Goal: Check status: Check status

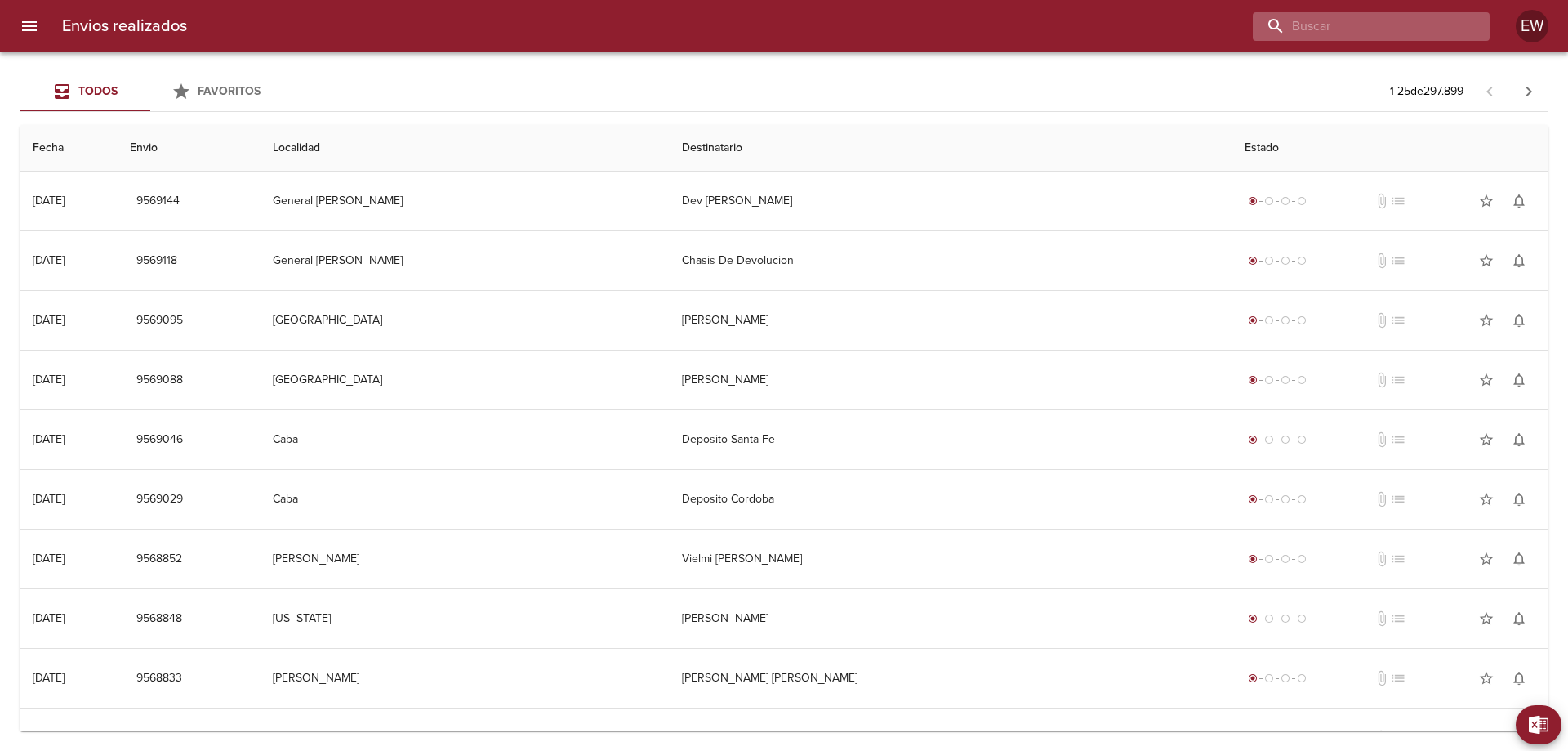
paste input "[PERSON_NAME]"
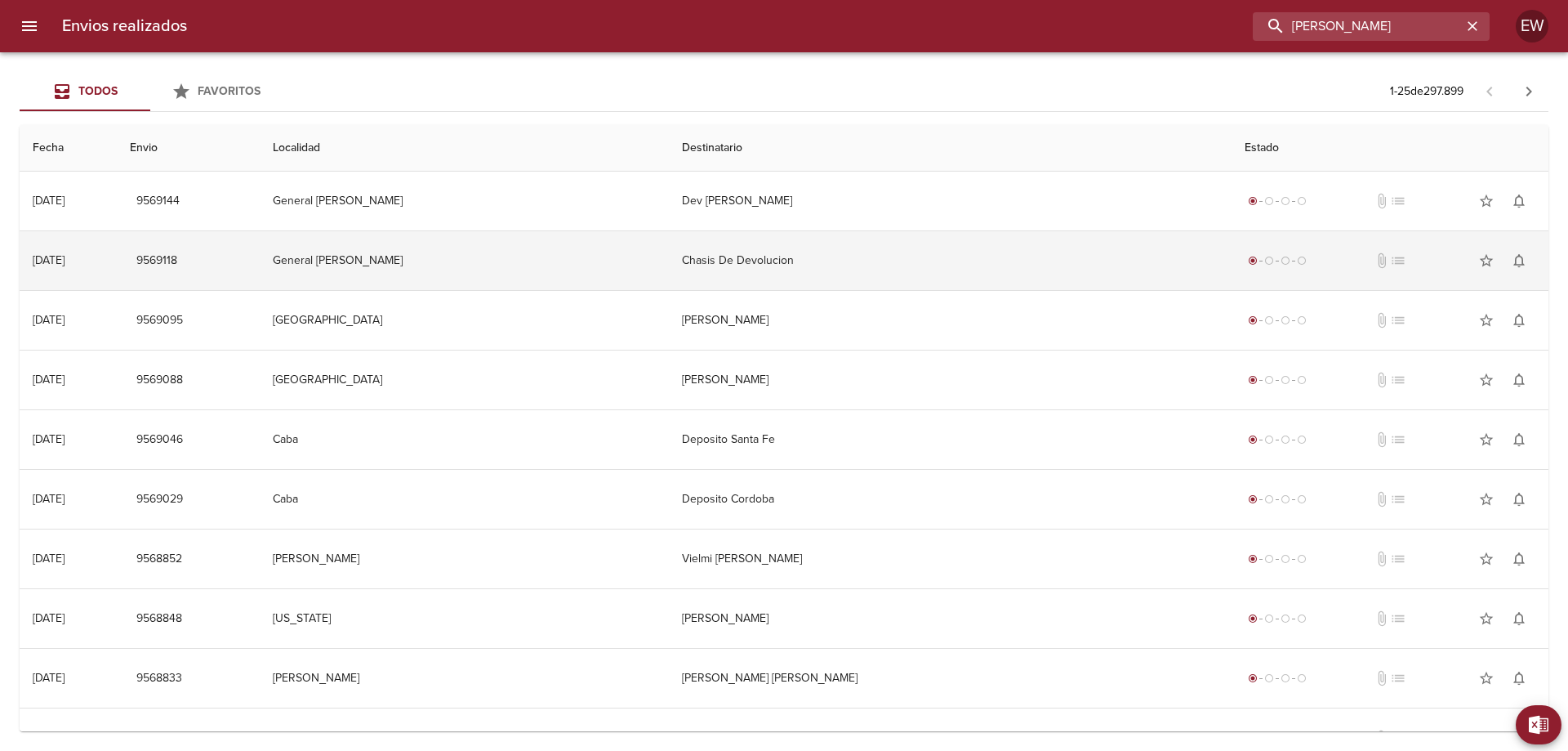
type input "[PERSON_NAME]"
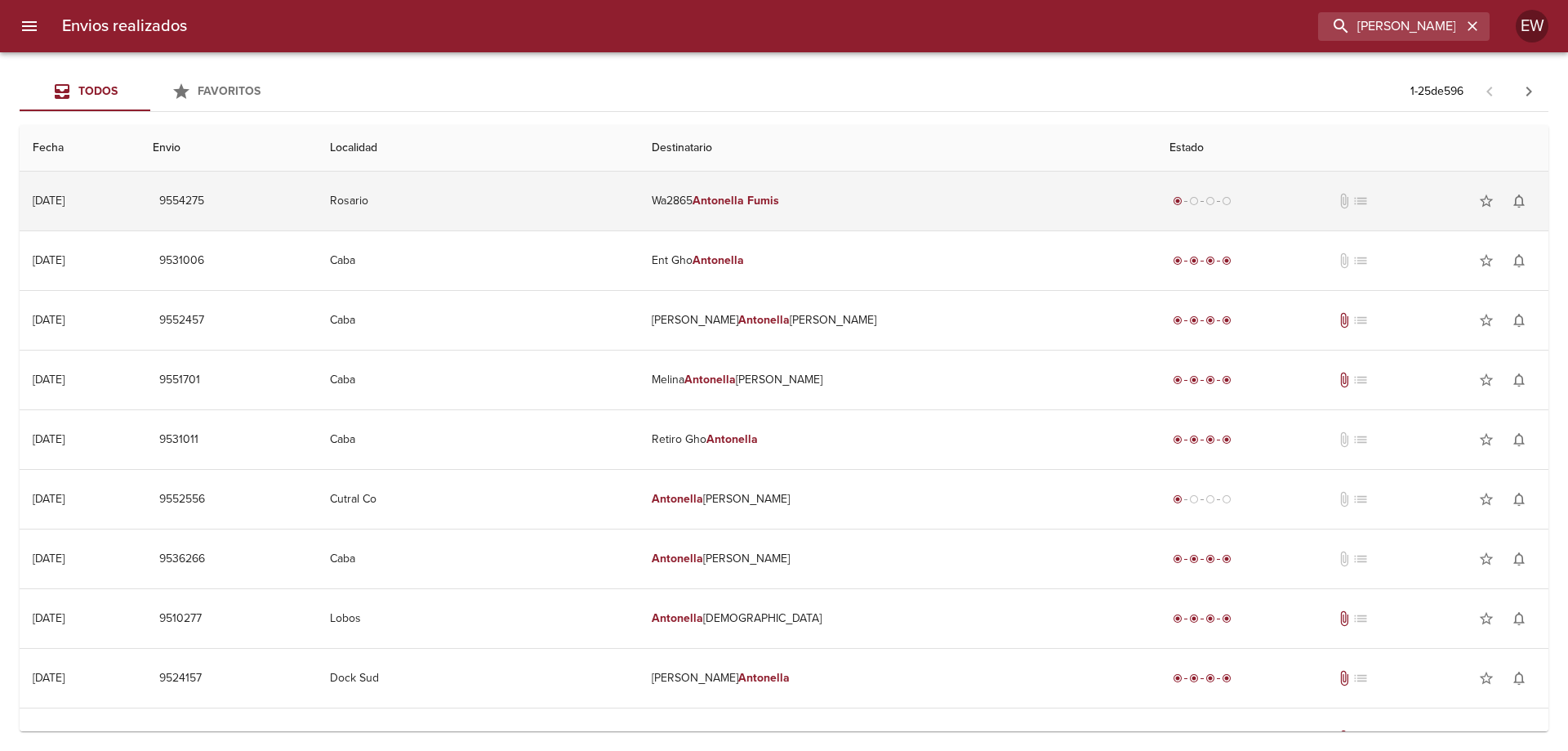
click at [769, 204] on td "Wa2865 [PERSON_NAME]" at bounding box center [897, 201] width 518 height 59
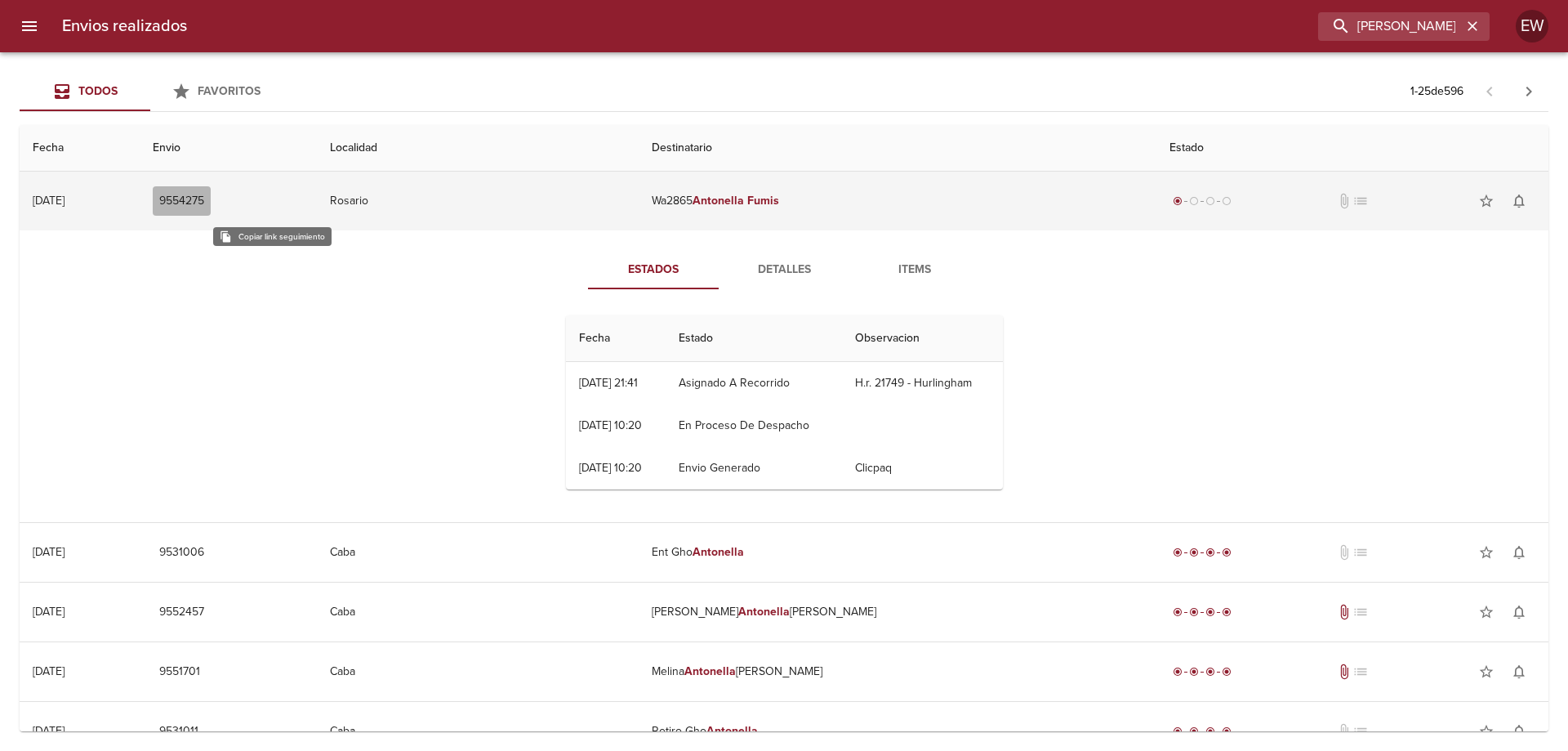
click at [204, 204] on span "9554275" at bounding box center [182, 202] width 45 height 21
click at [204, 198] on span "9554275" at bounding box center [182, 202] width 45 height 21
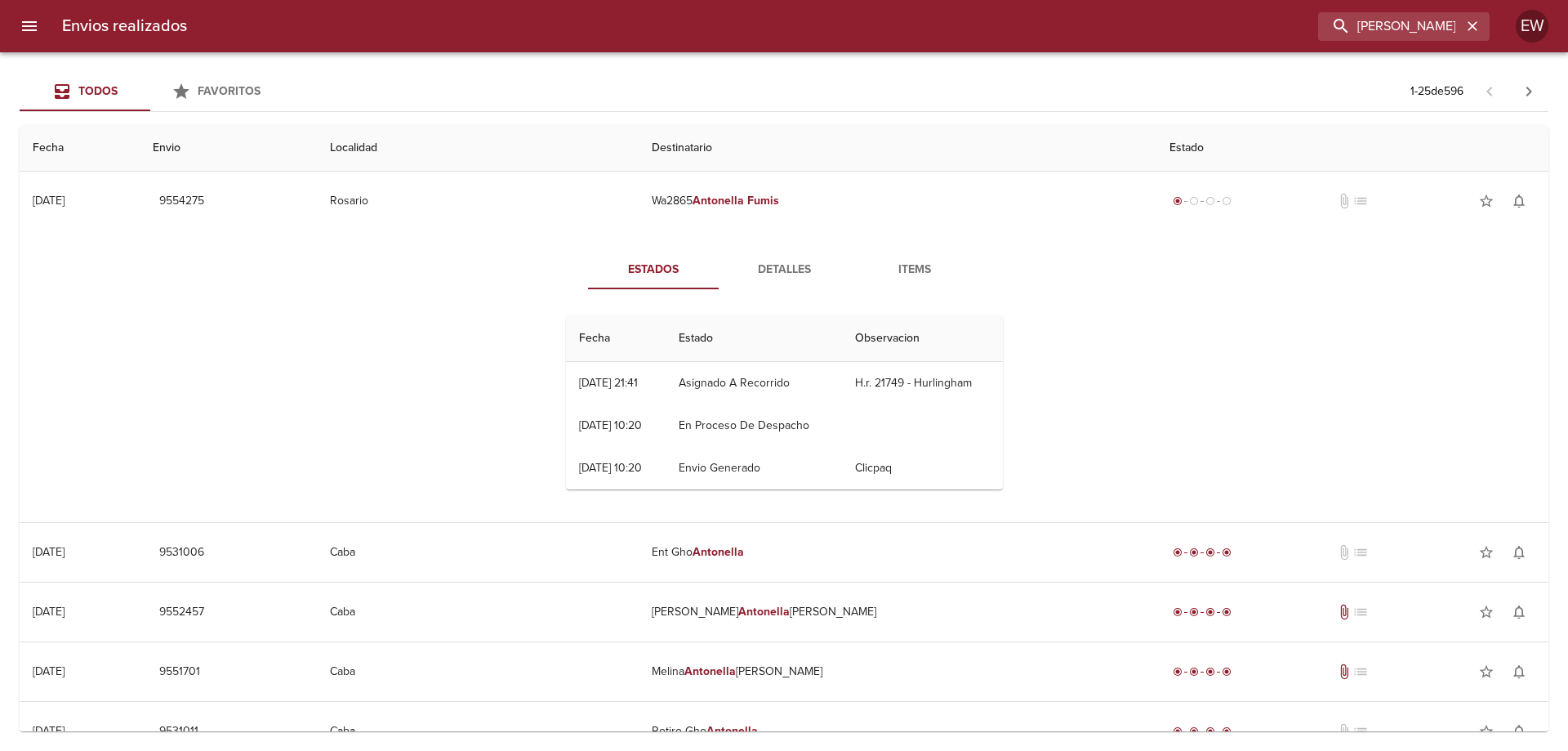
click at [775, 260] on span "Detalles" at bounding box center [784, 270] width 111 height 21
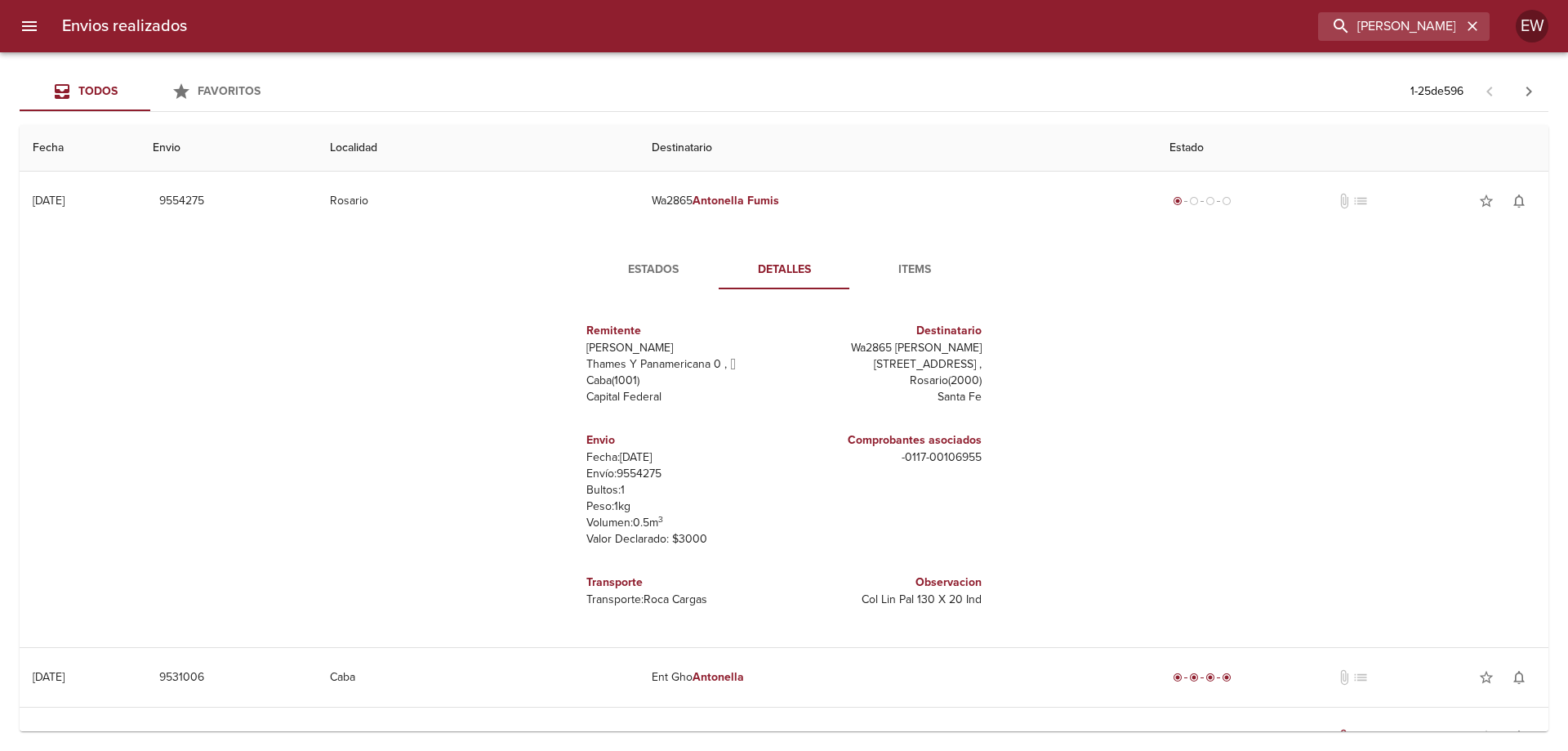
click at [911, 273] on span "Items" at bounding box center [914, 270] width 111 height 21
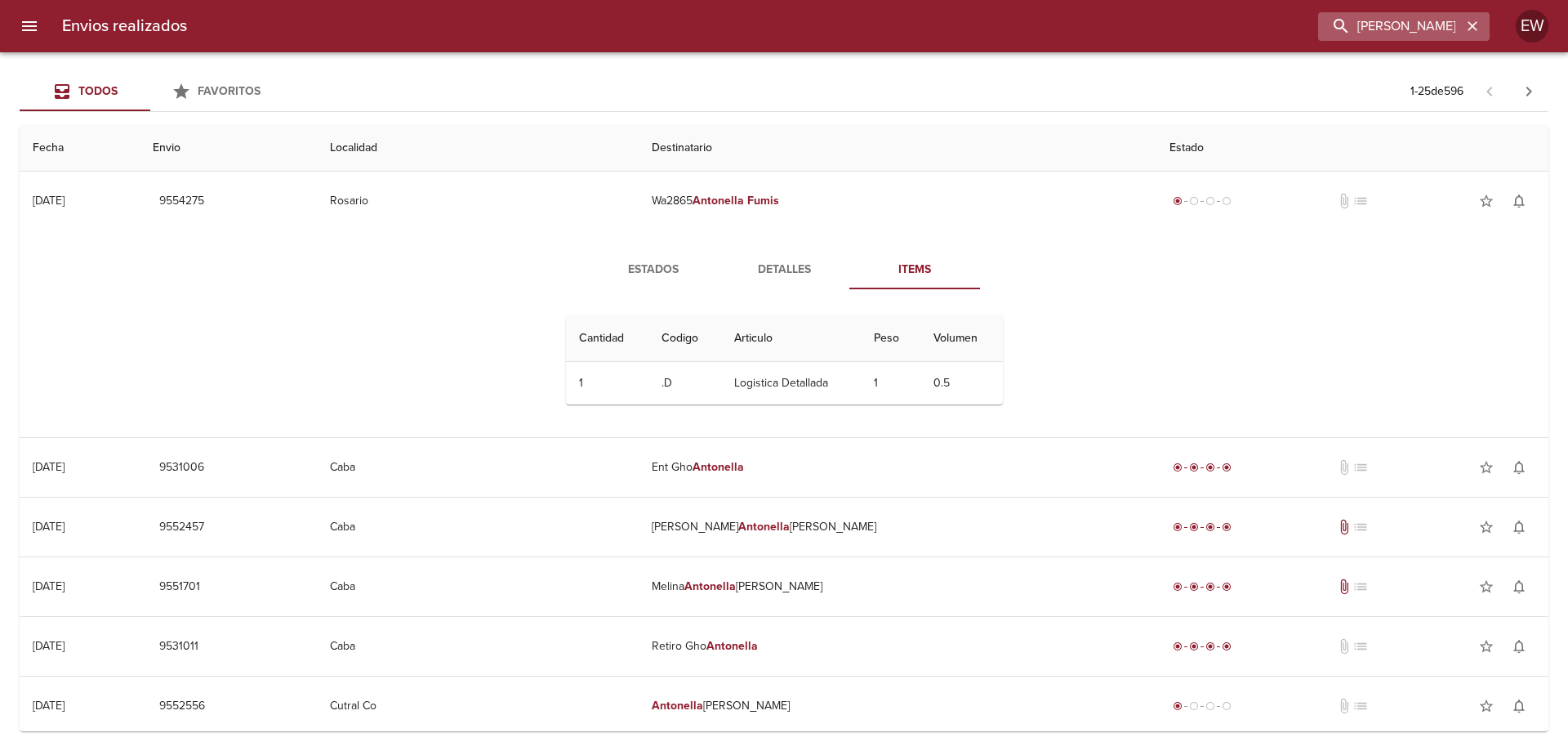
click at [1480, 25] on button "button" at bounding box center [1472, 26] width 21 height 21
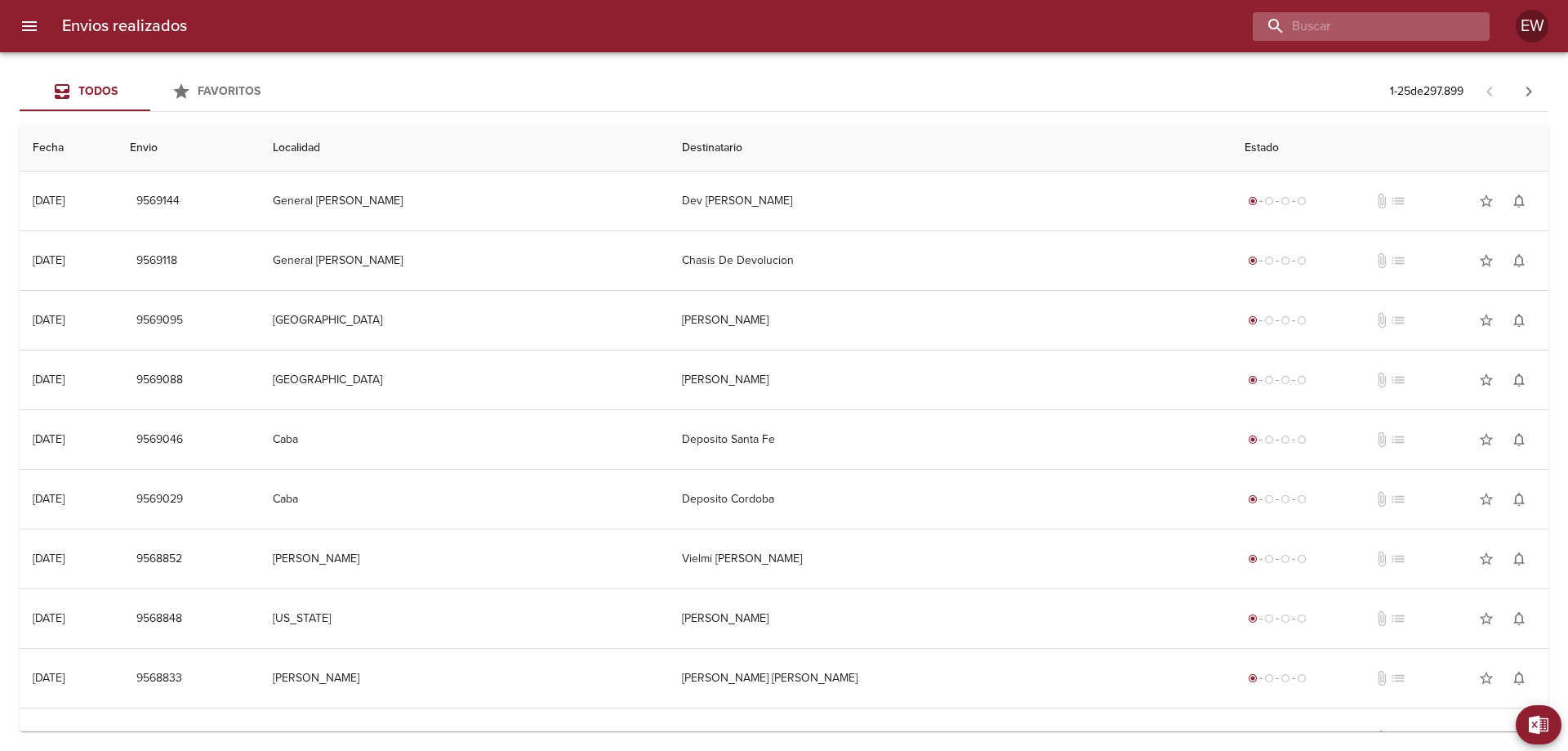
paste input "[PERSON_NAME] [PERSON_NAME] BP"
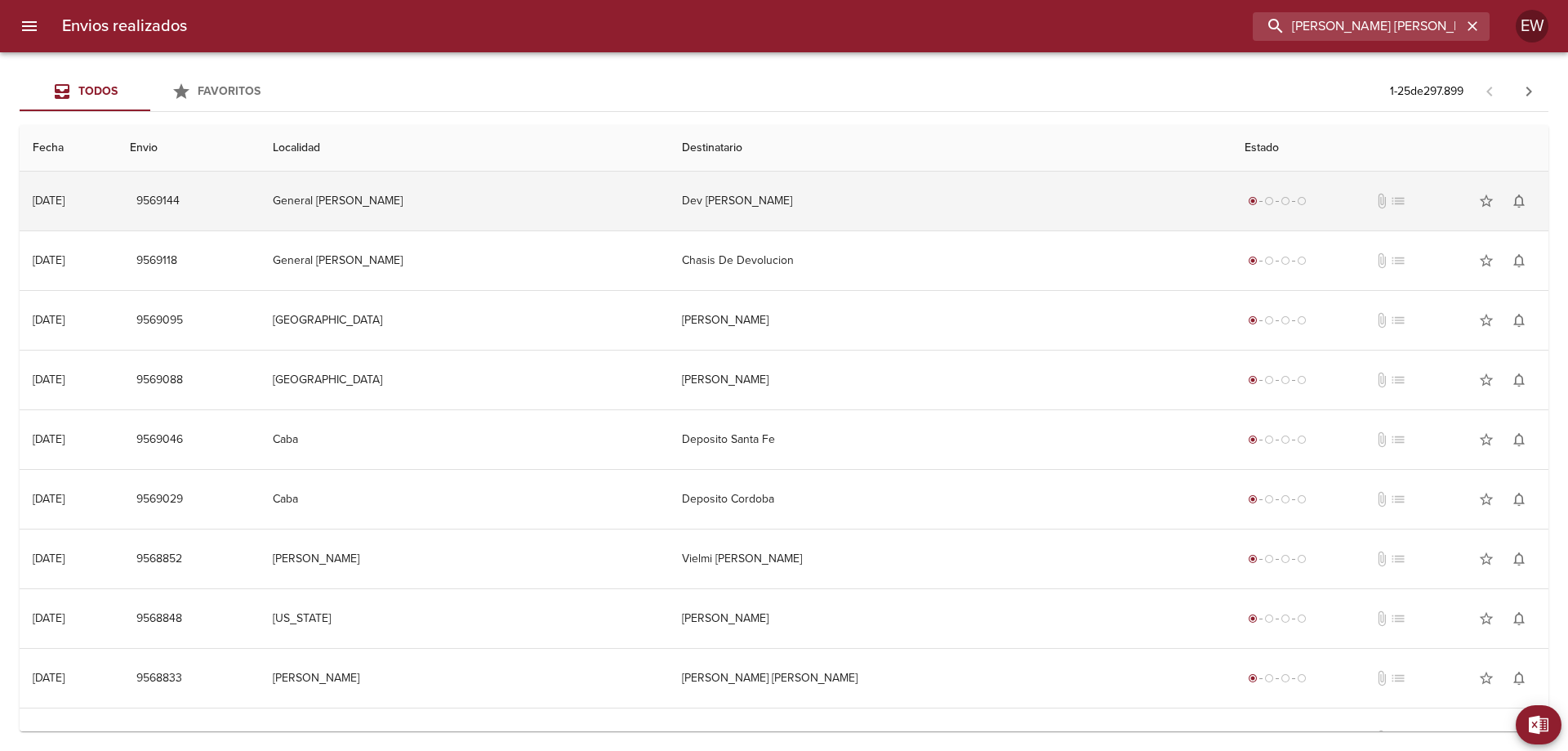
type input "[PERSON_NAME] [PERSON_NAME] BP"
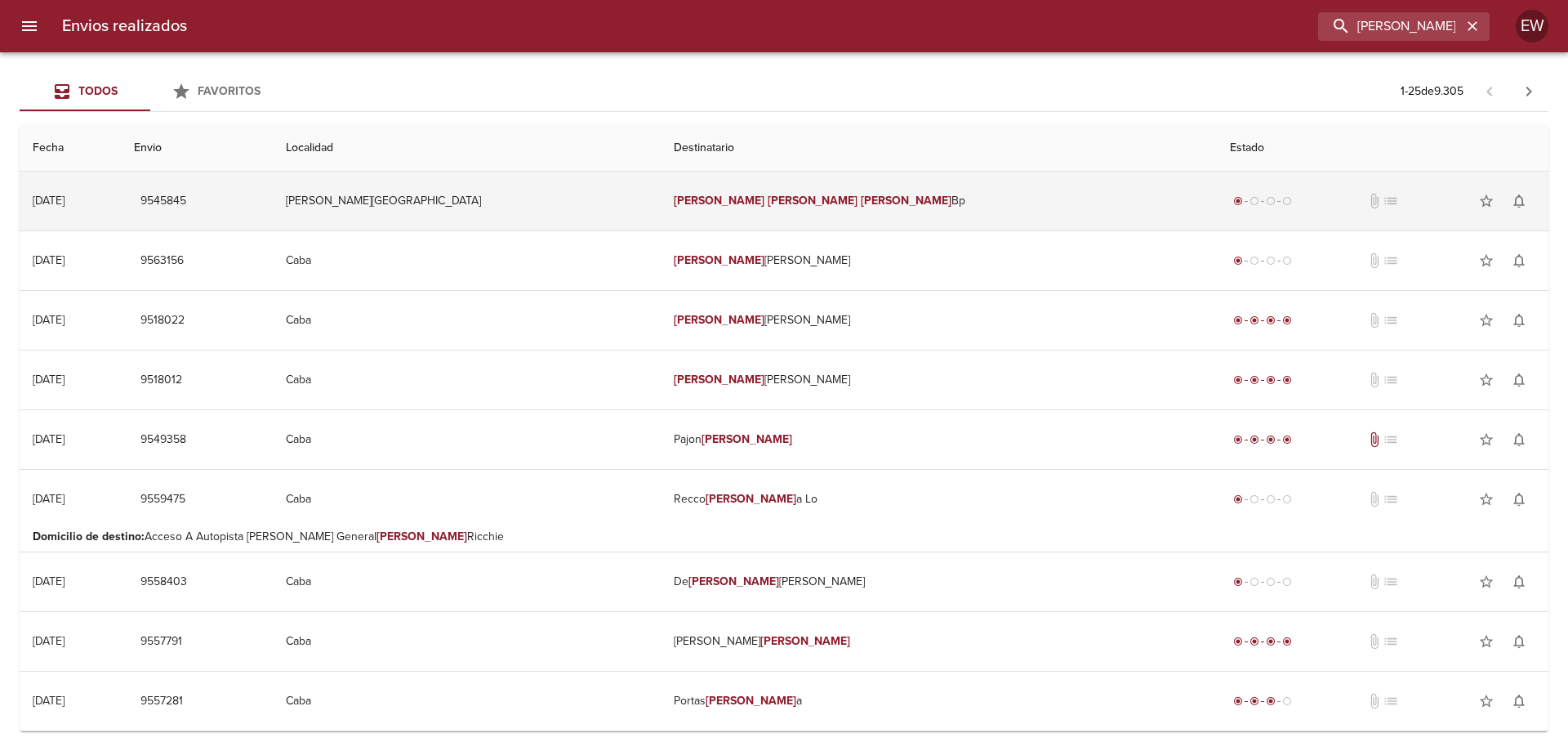
click at [857, 207] on td "[PERSON_NAME] [PERSON_NAME] Bp" at bounding box center [939, 201] width 556 height 59
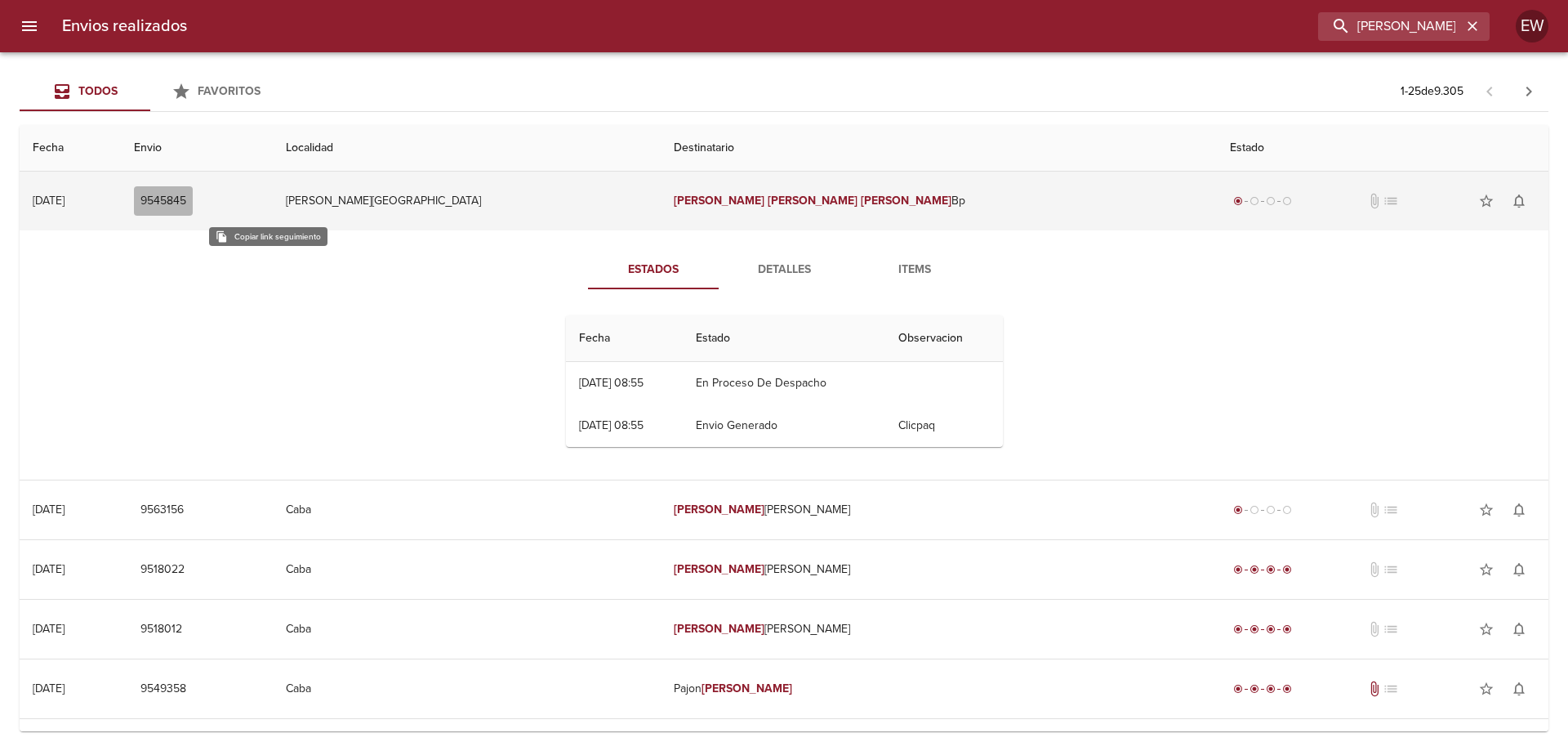
click at [186, 203] on span "9545845" at bounding box center [163, 202] width 45 height 21
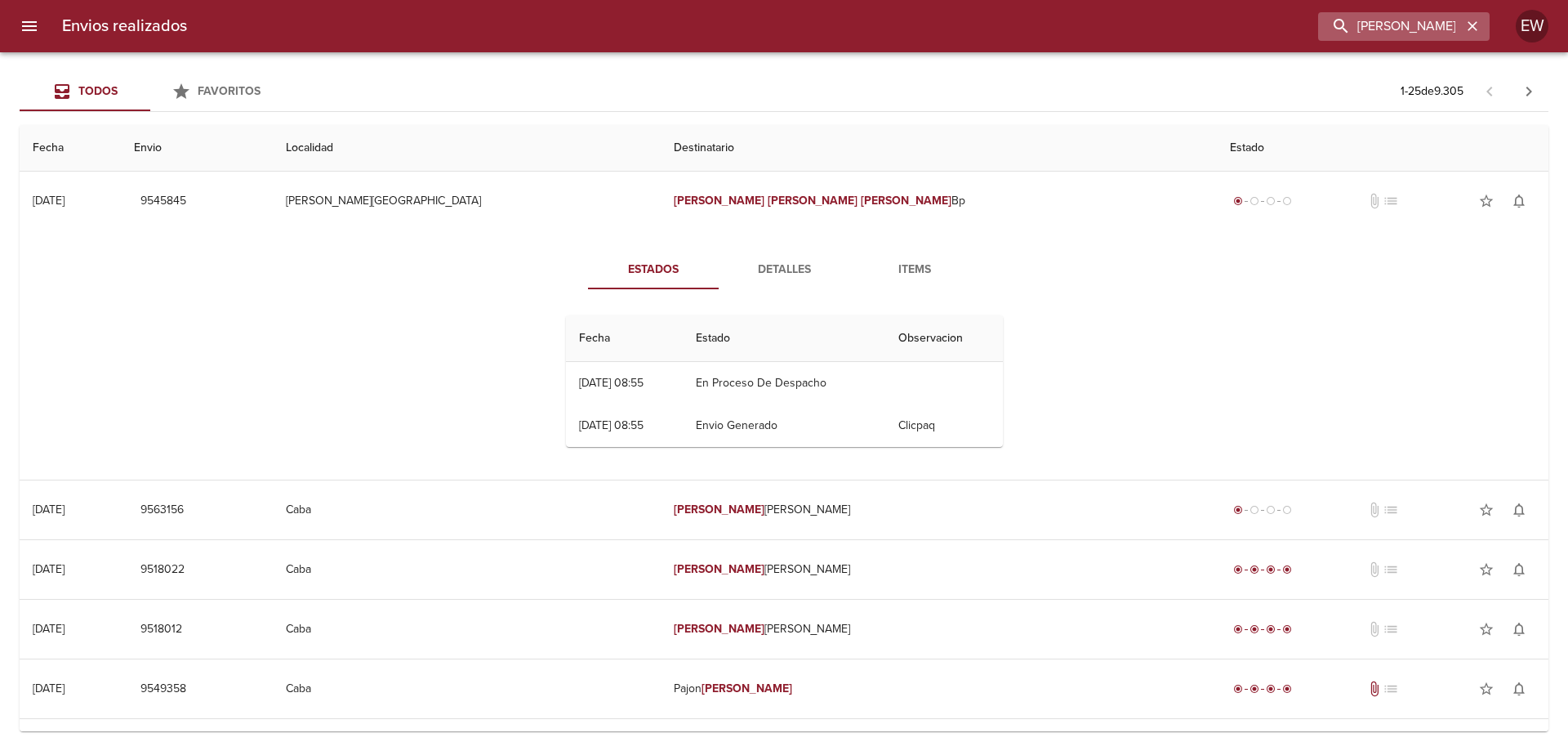
click at [1473, 27] on icon "button" at bounding box center [1472, 26] width 16 height 16
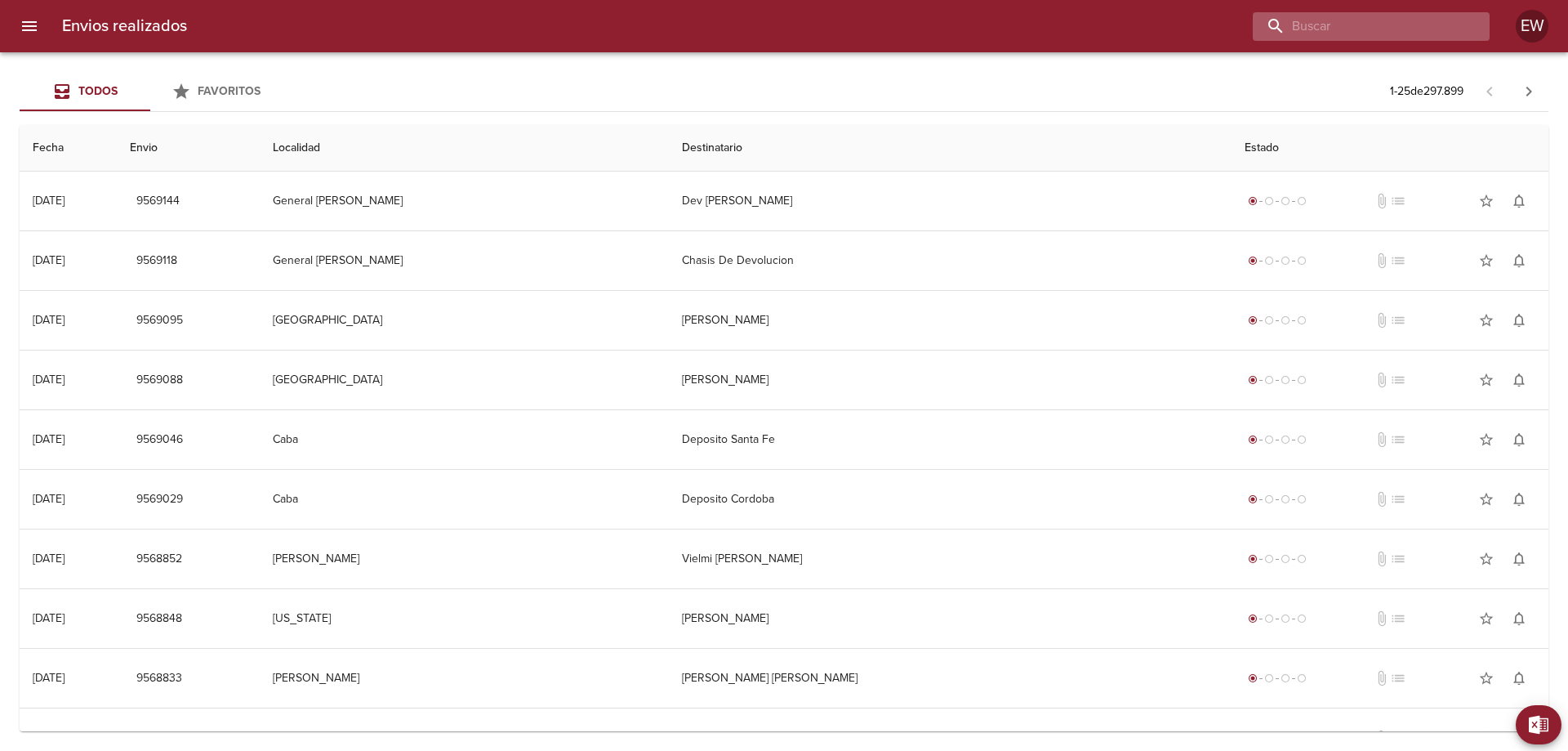
paste input "[PERSON_NAME] ML"
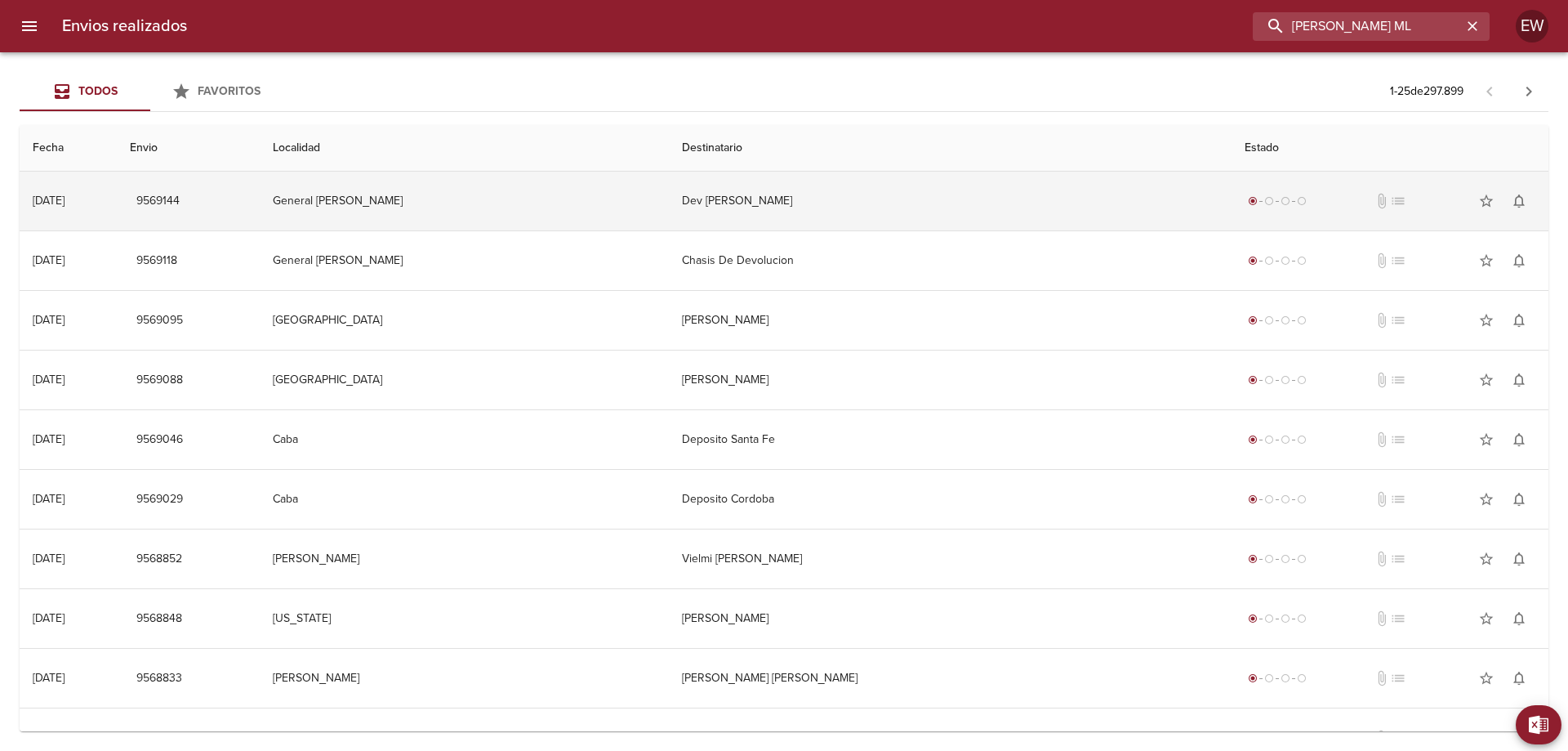
type input "[PERSON_NAME] ML"
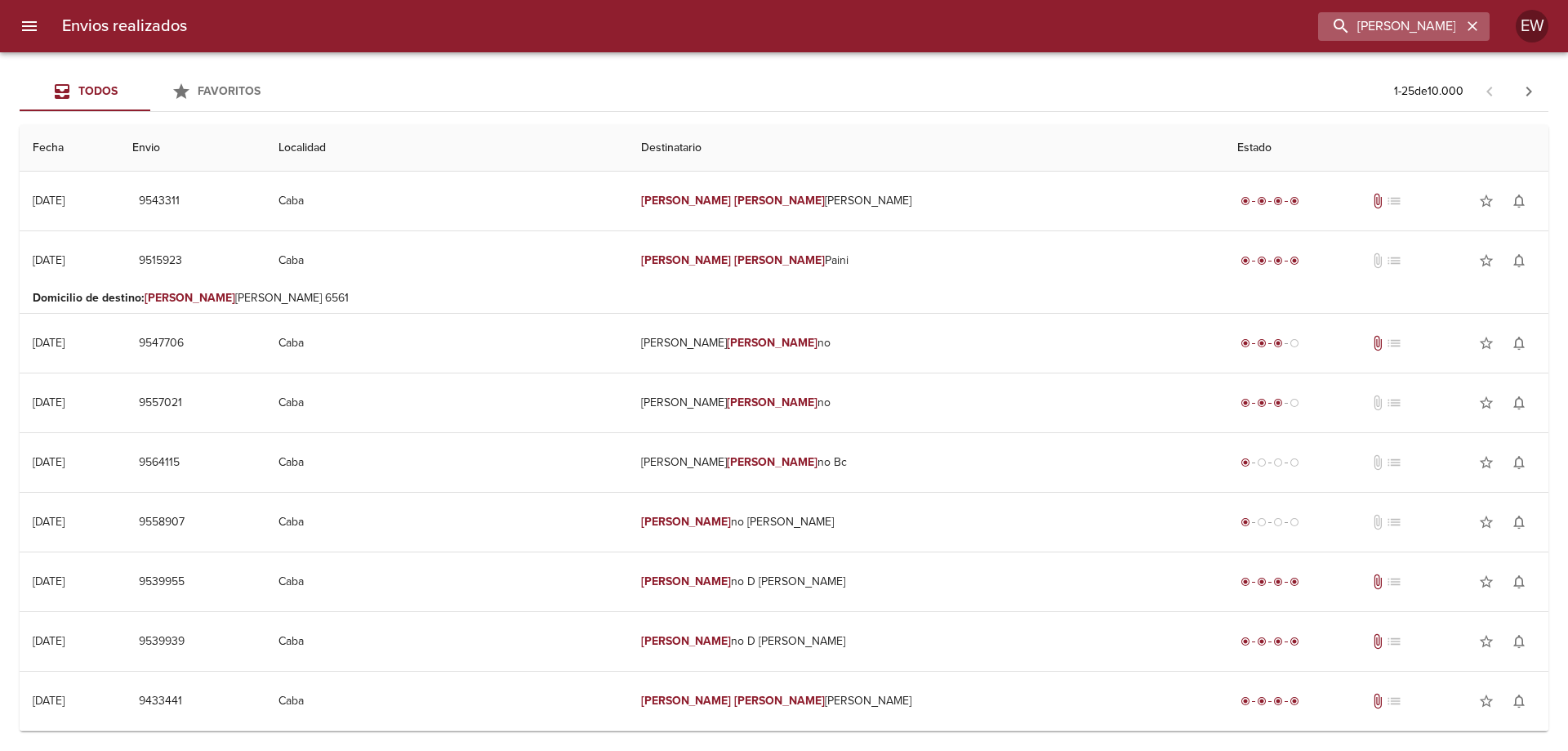
click at [1475, 24] on icon "button" at bounding box center [1472, 26] width 9 height 9
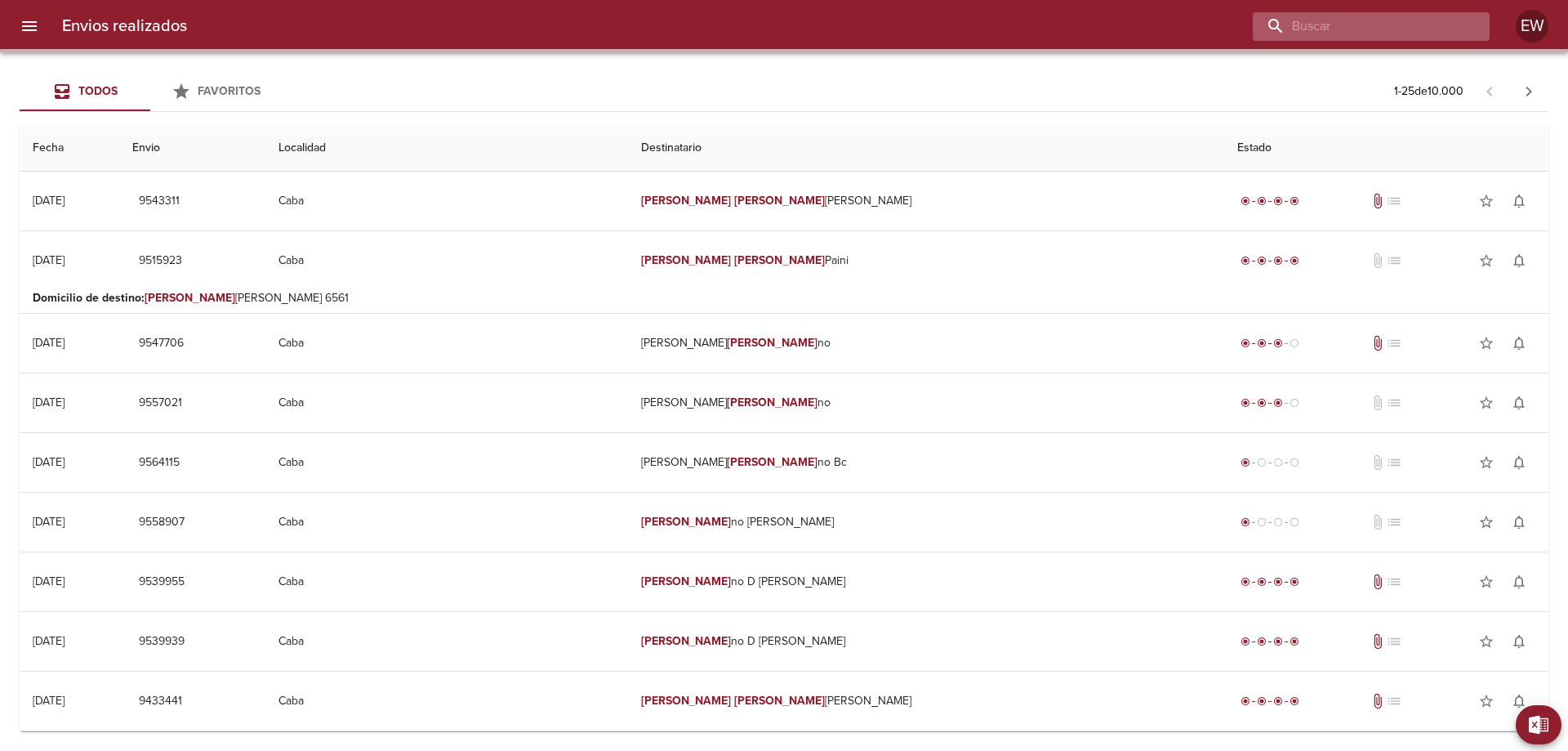
paste input "[PERSON_NAME] [PERSON_NAME]"
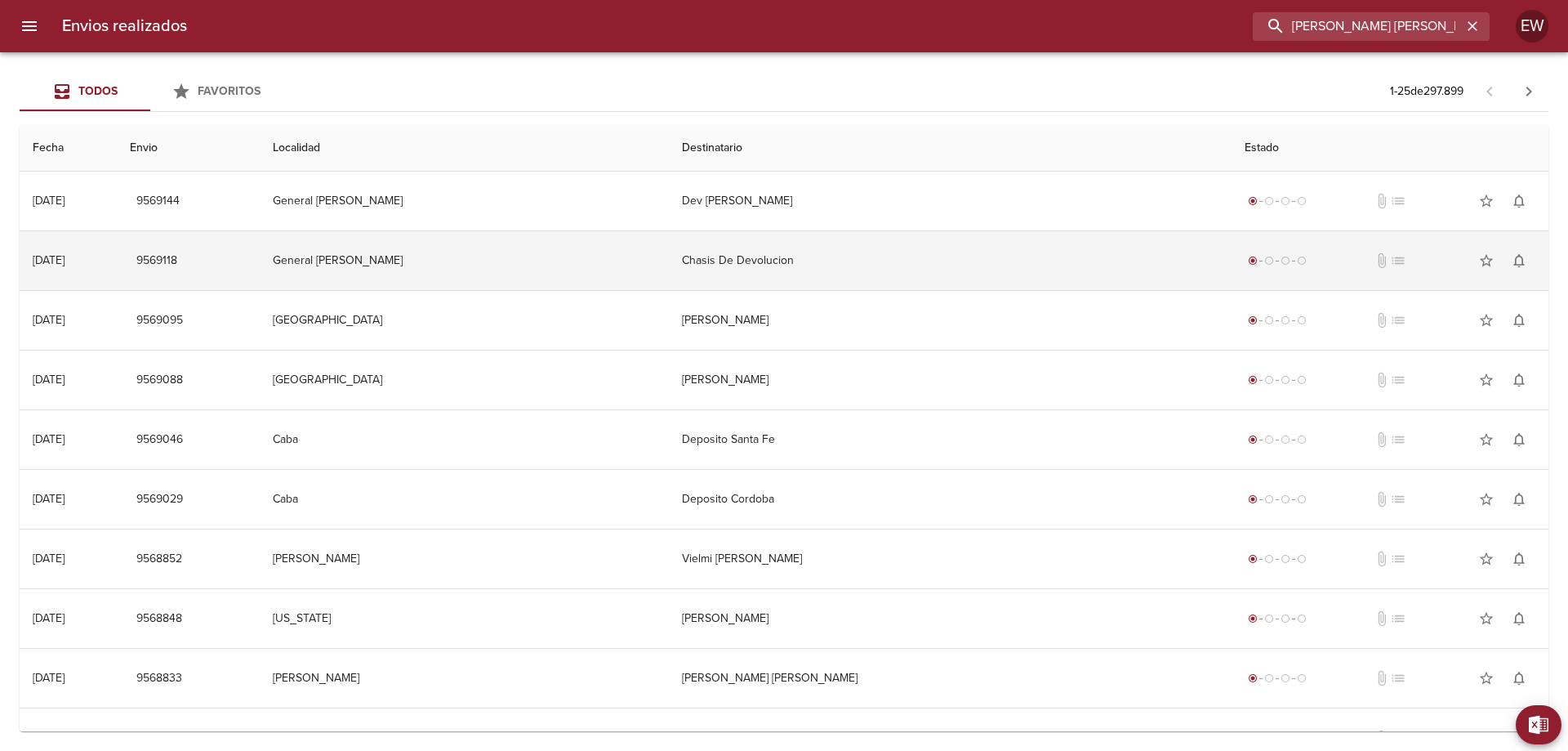
scroll to position [0, 22]
type input "[PERSON_NAME] [PERSON_NAME]"
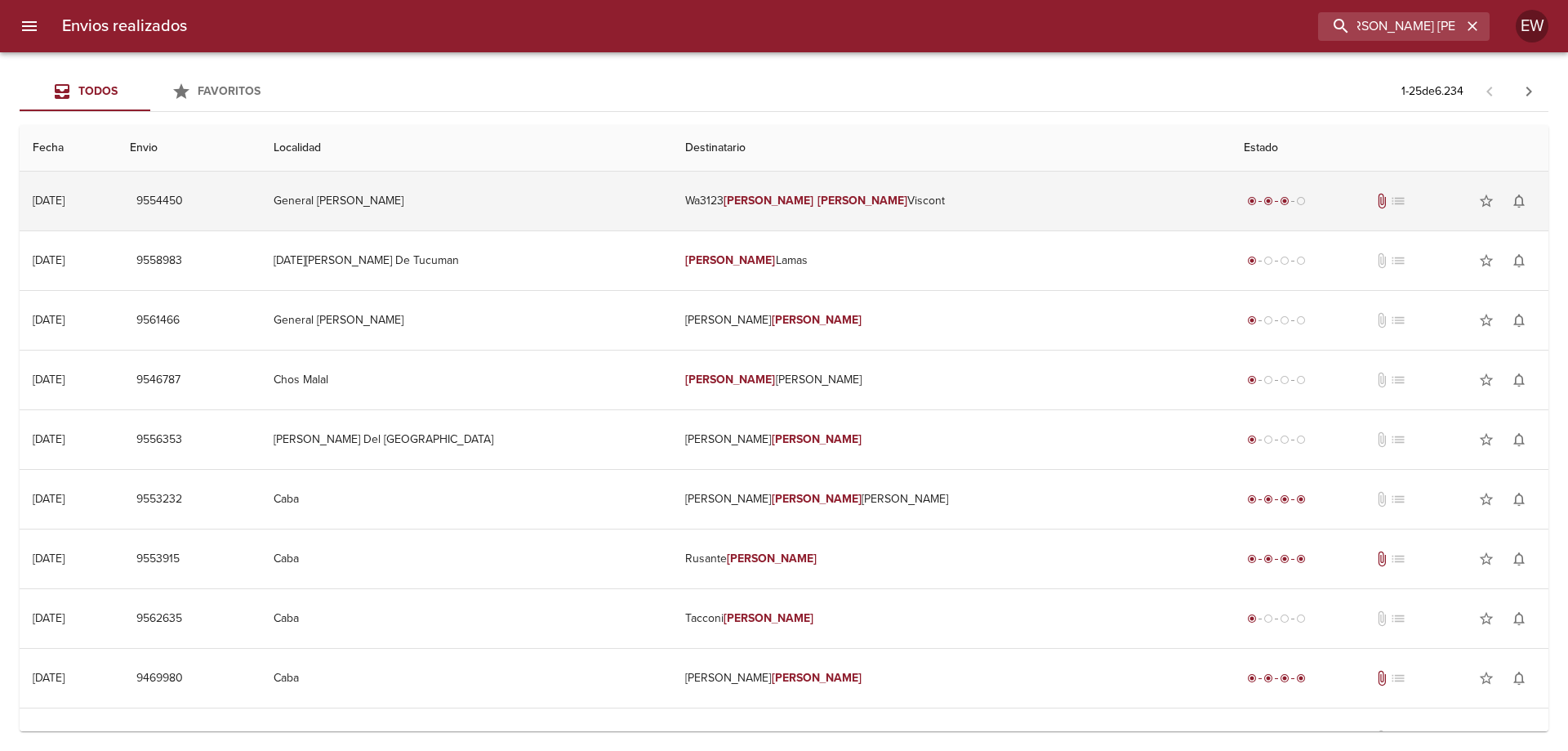
scroll to position [0, 0]
click at [823, 206] on td "Wa3123 [PERSON_NAME]" at bounding box center [951, 201] width 559 height 59
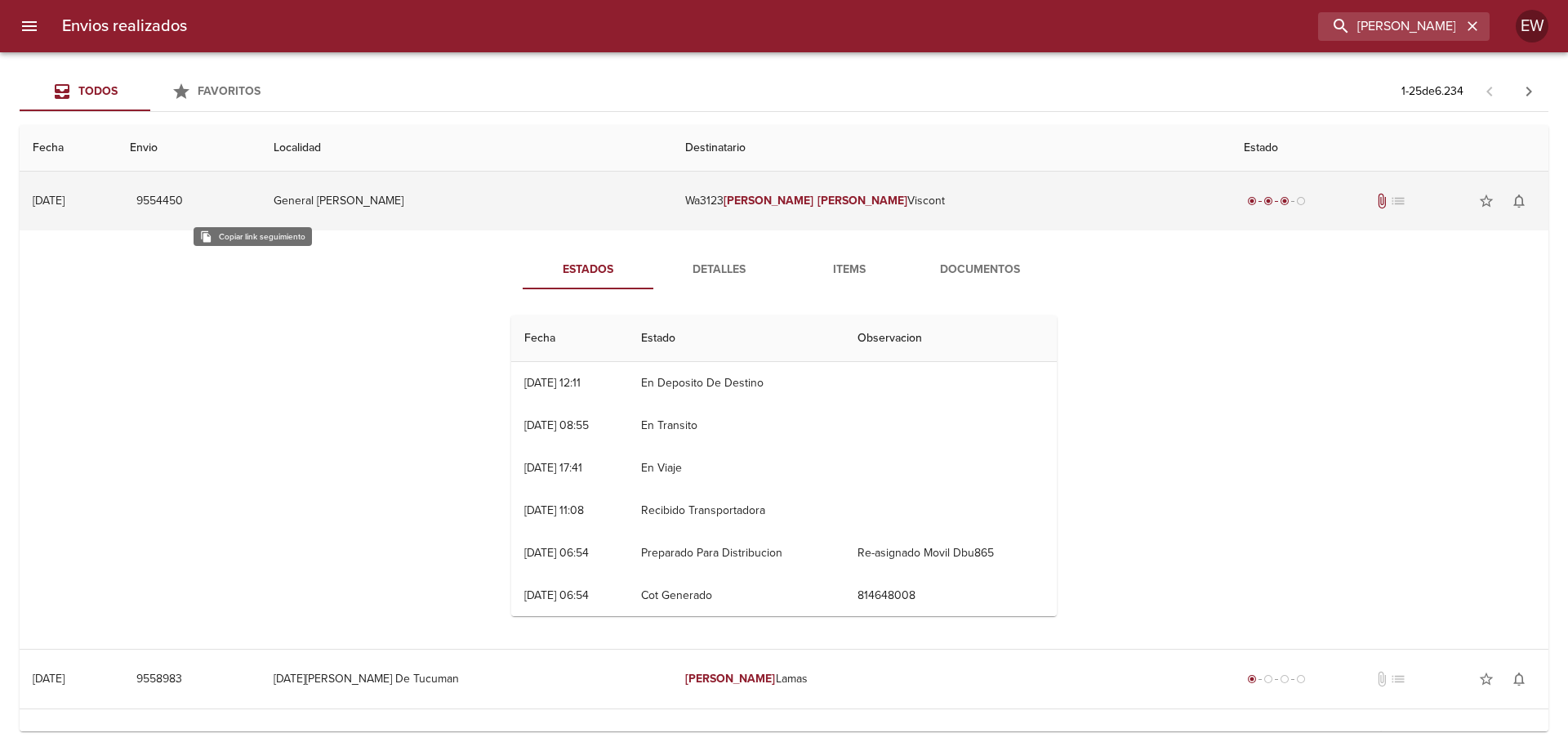
click at [183, 197] on span "9554450" at bounding box center [160, 202] width 46 height 21
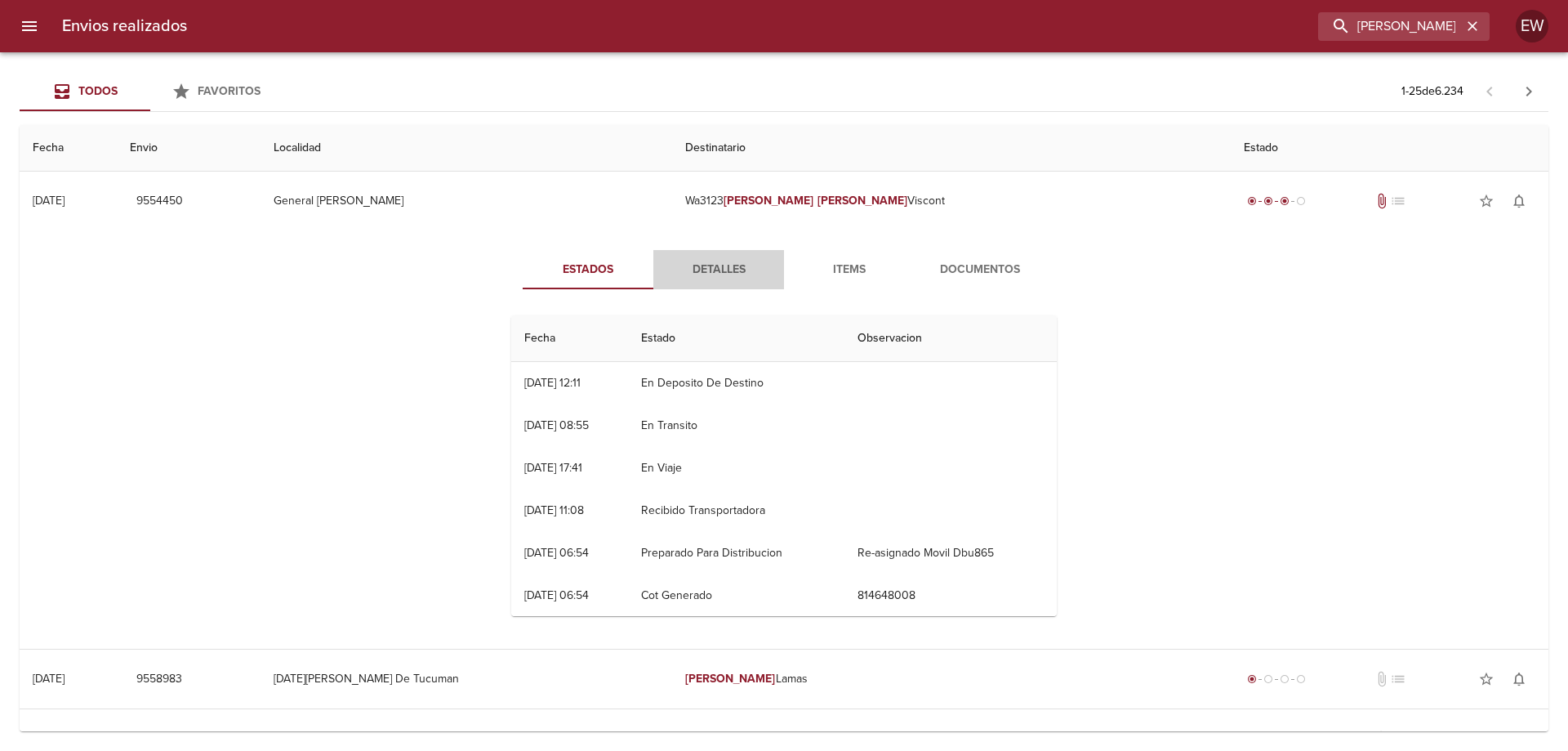
click at [711, 266] on span "Detalles" at bounding box center [718, 270] width 111 height 21
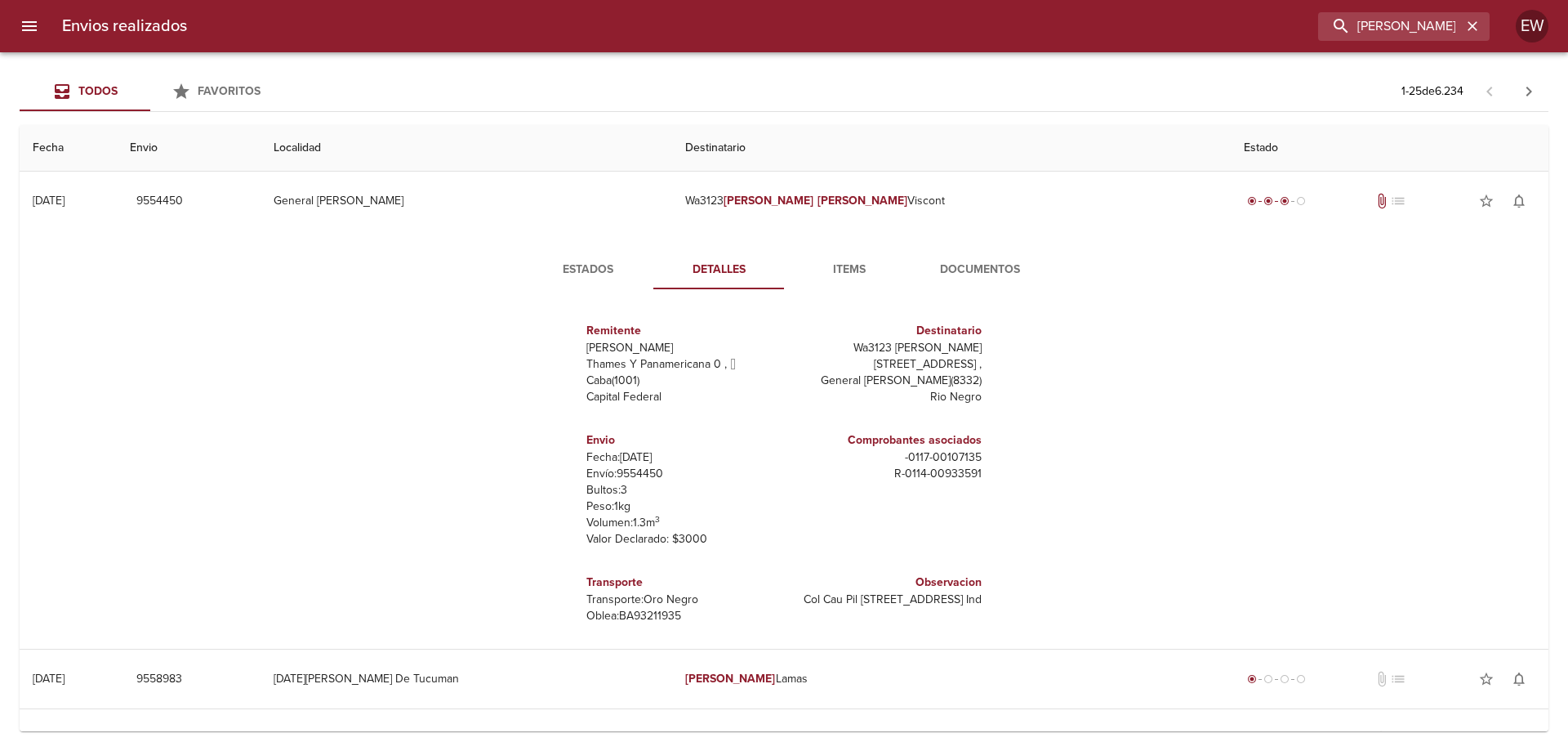
click at [590, 264] on span "Estados" at bounding box center [587, 270] width 111 height 21
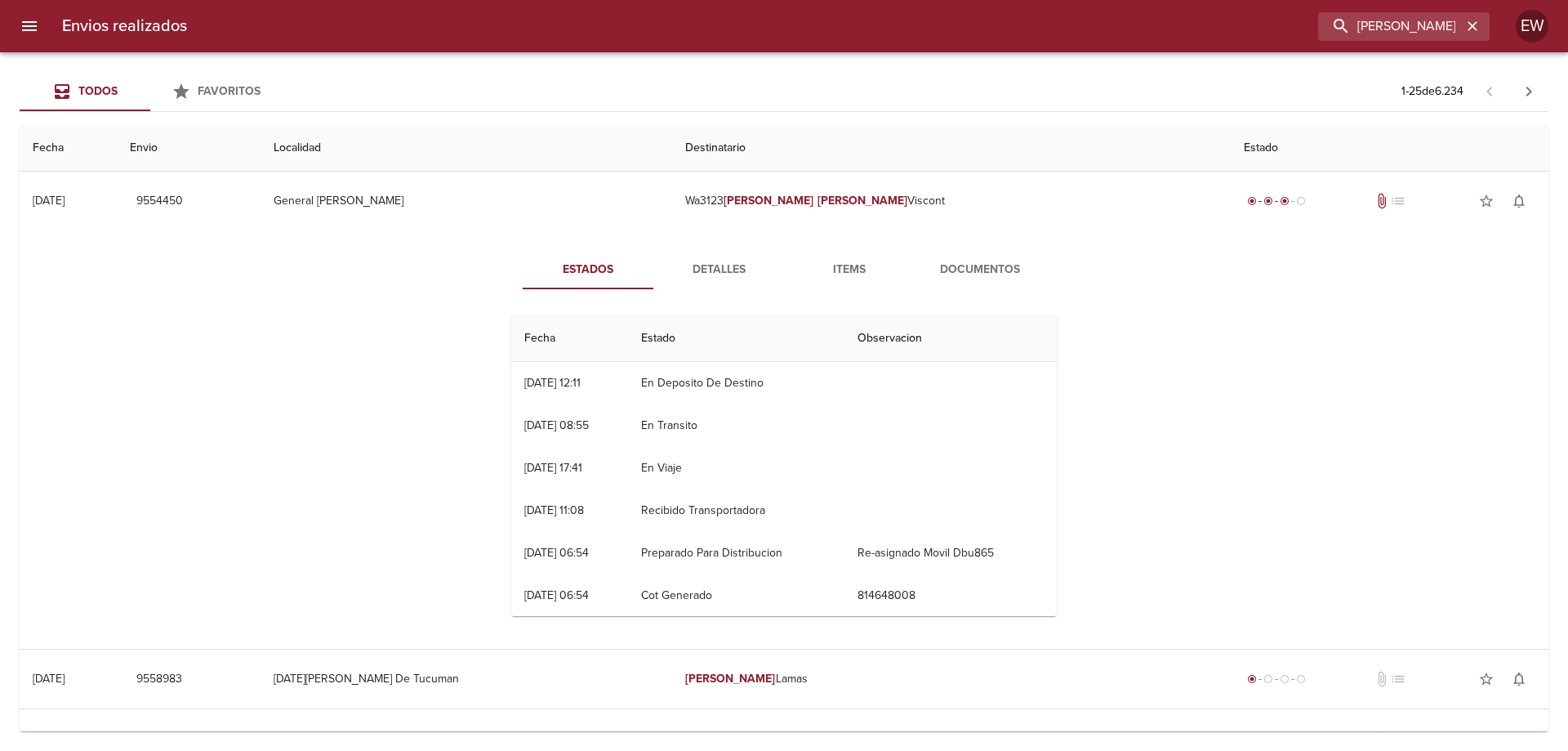
click at [710, 272] on span "Detalles" at bounding box center [718, 270] width 111 height 21
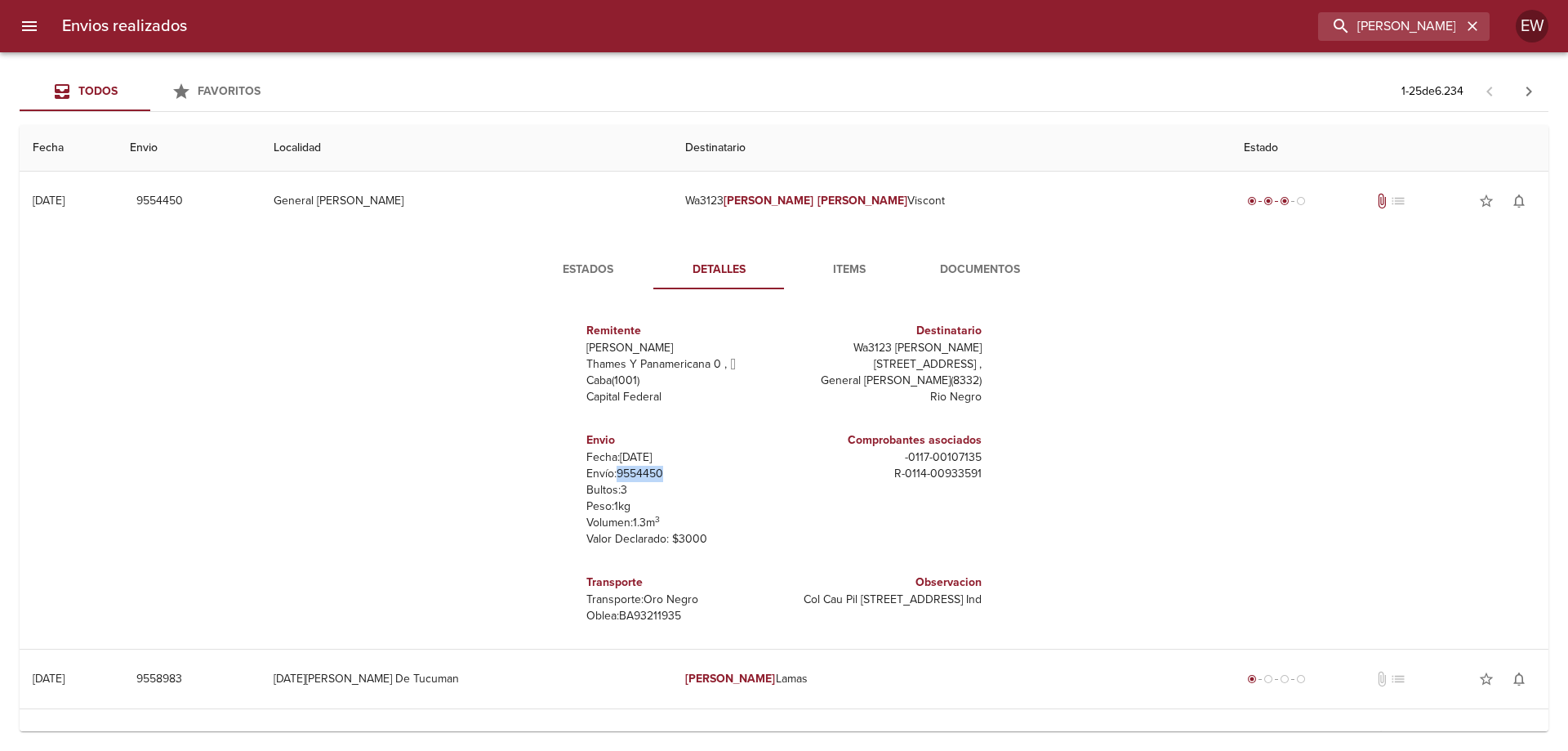
drag, startPoint x: 672, startPoint y: 475, endPoint x: 613, endPoint y: 475, distance: 59.0
click at [608, 475] on p "Envío: 9554450" at bounding box center [681, 473] width 191 height 16
copy p "9554450"
click at [669, 479] on p "Envío: 9554450" at bounding box center [681, 473] width 191 height 16
drag, startPoint x: 664, startPoint y: 467, endPoint x: 610, endPoint y: 465, distance: 54.0
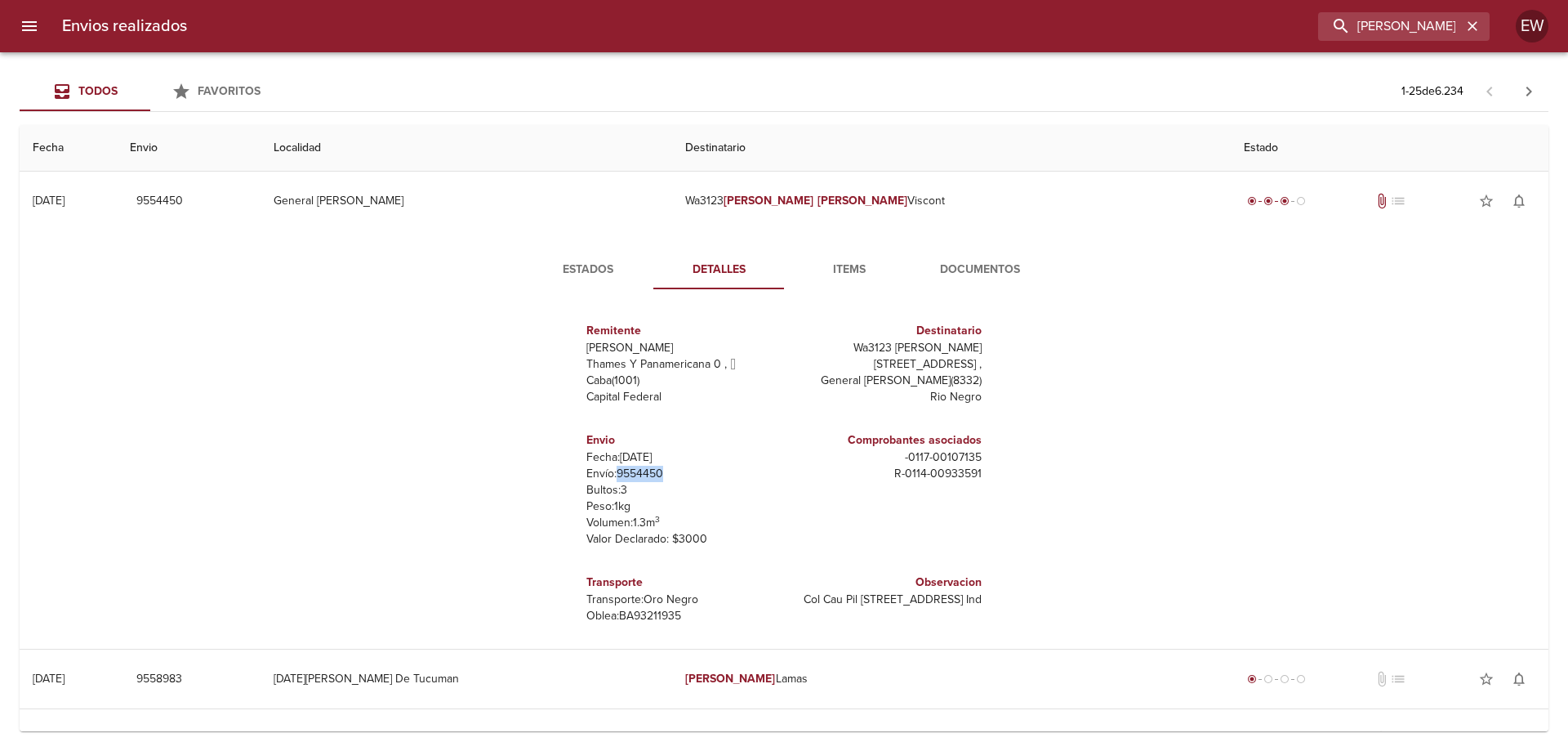
click at [605, 466] on p "Envío: 9554450" at bounding box center [681, 473] width 191 height 16
copy p "9554450"
click at [584, 276] on span "Estados" at bounding box center [587, 270] width 111 height 21
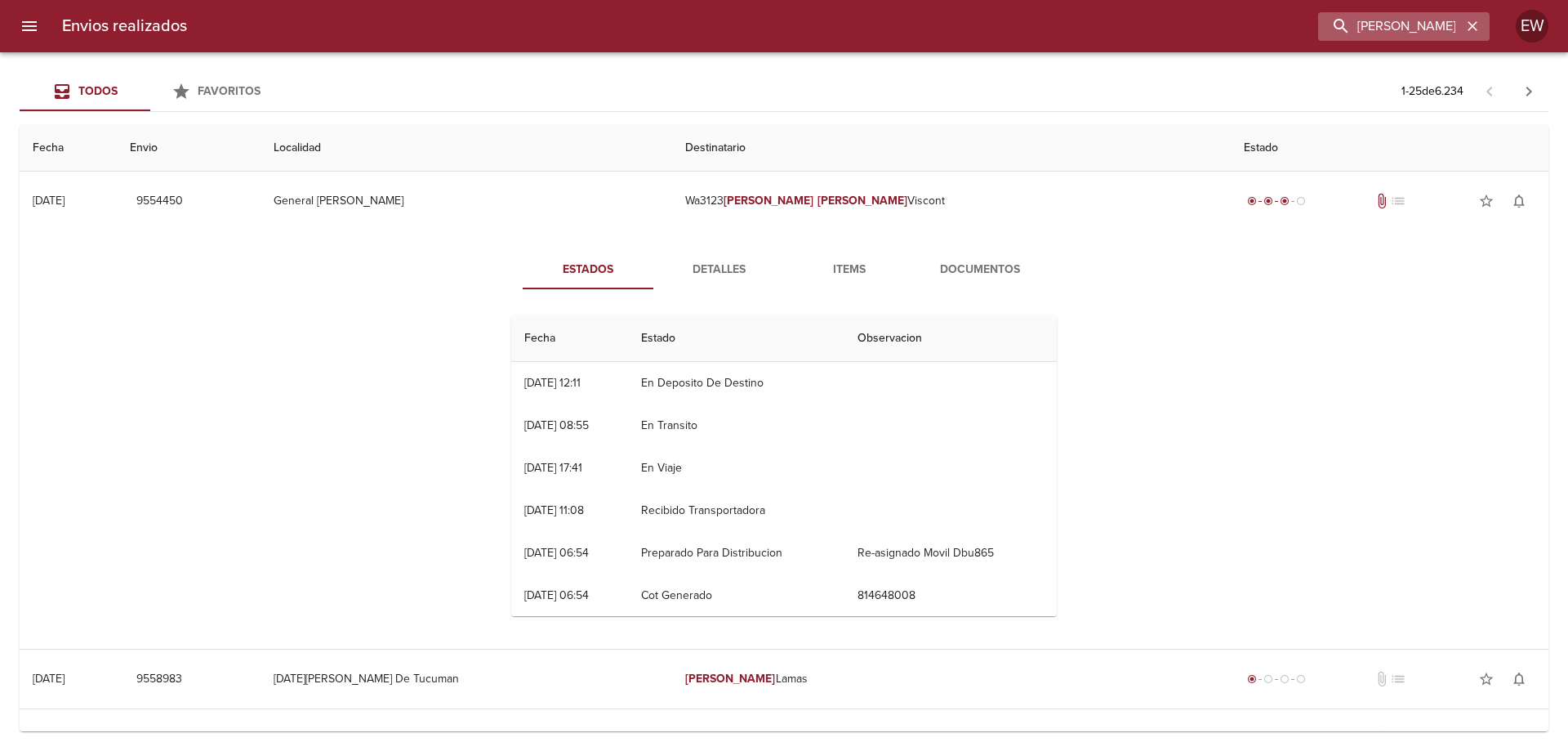
click at [1474, 27] on icon "button" at bounding box center [1472, 26] width 9 height 9
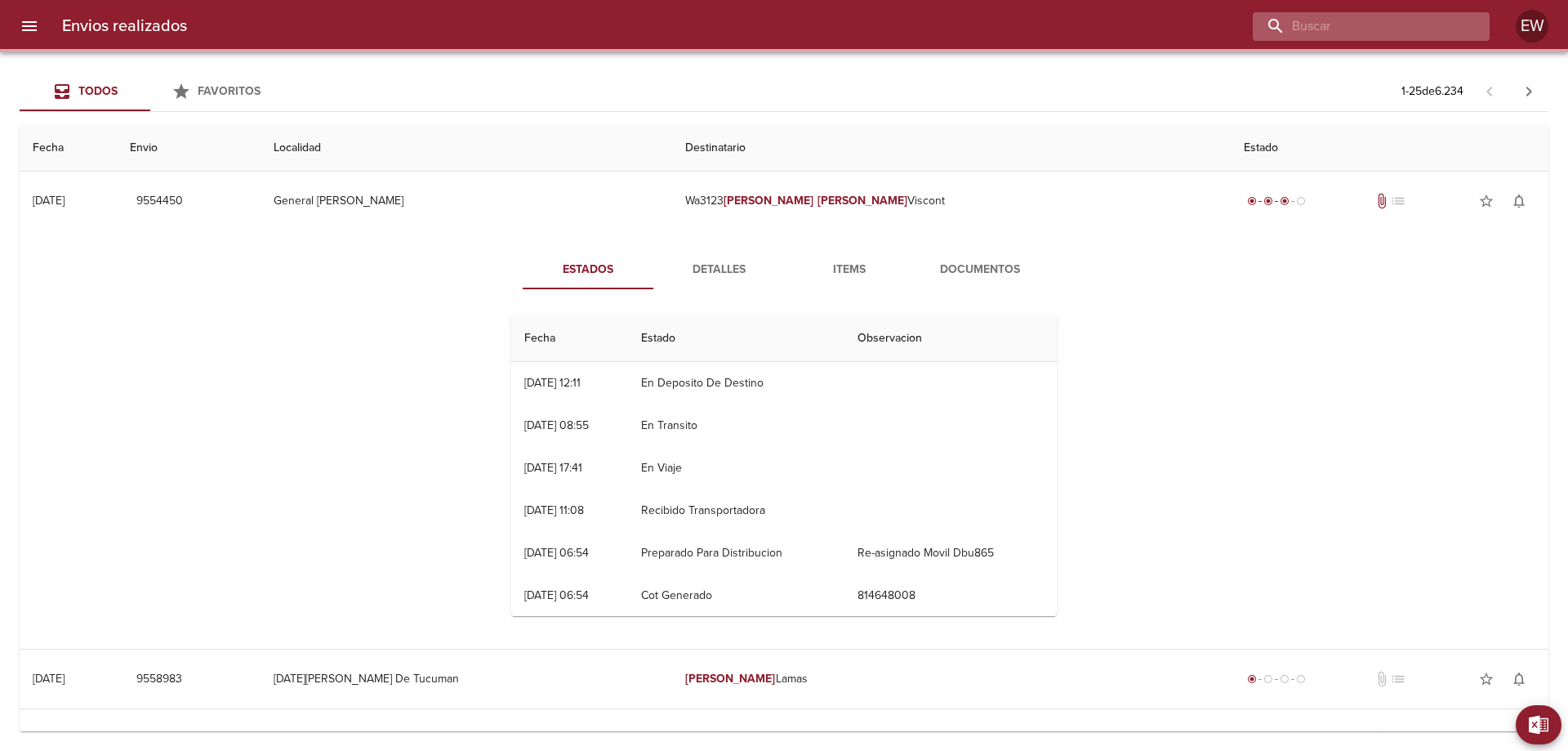
paste input "[PERSON_NAME] [PERSON_NAME]"
type input "[PERSON_NAME] [PERSON_NAME]"
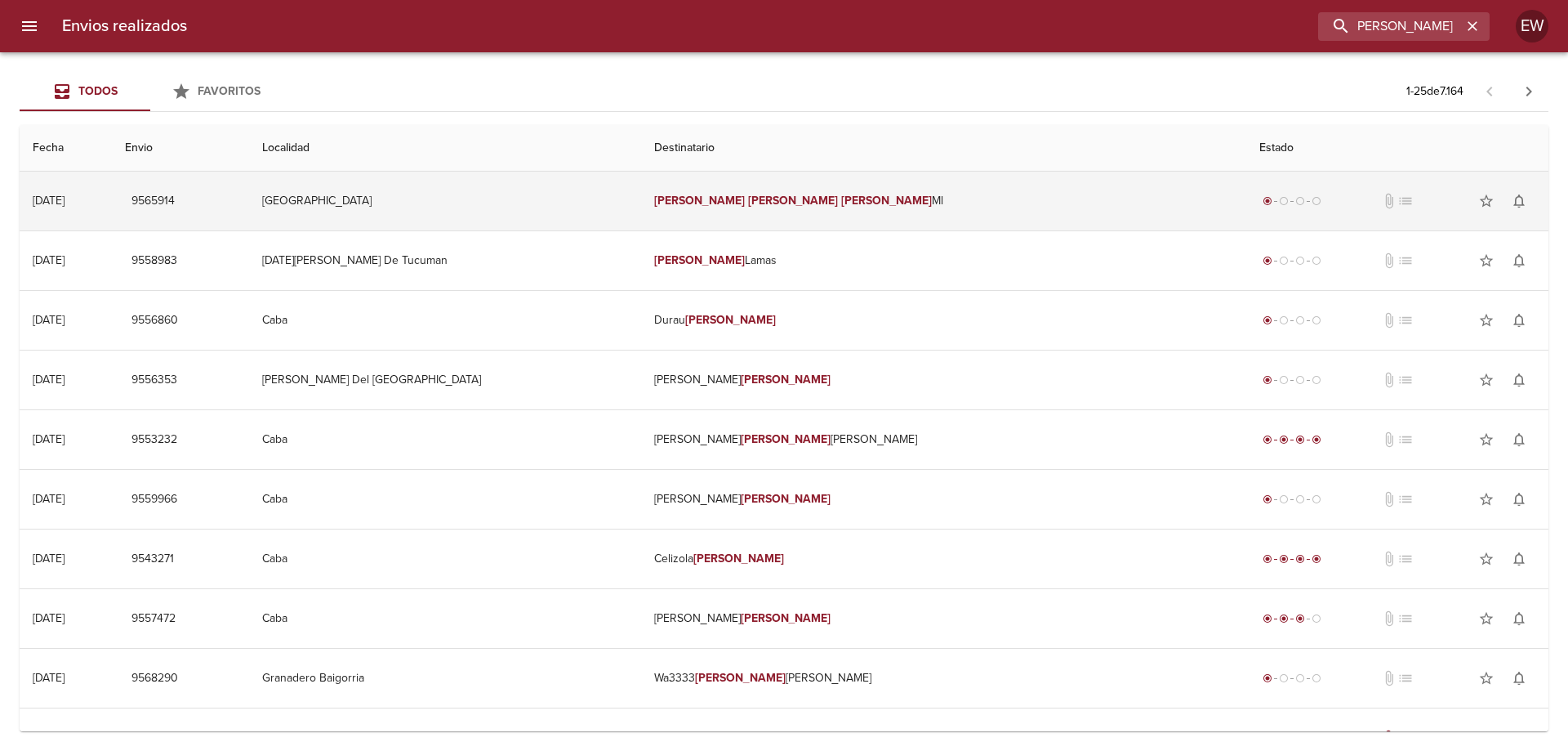
scroll to position [0, 0]
click at [875, 188] on td "[PERSON_NAME] [PERSON_NAME]" at bounding box center [943, 201] width 605 height 59
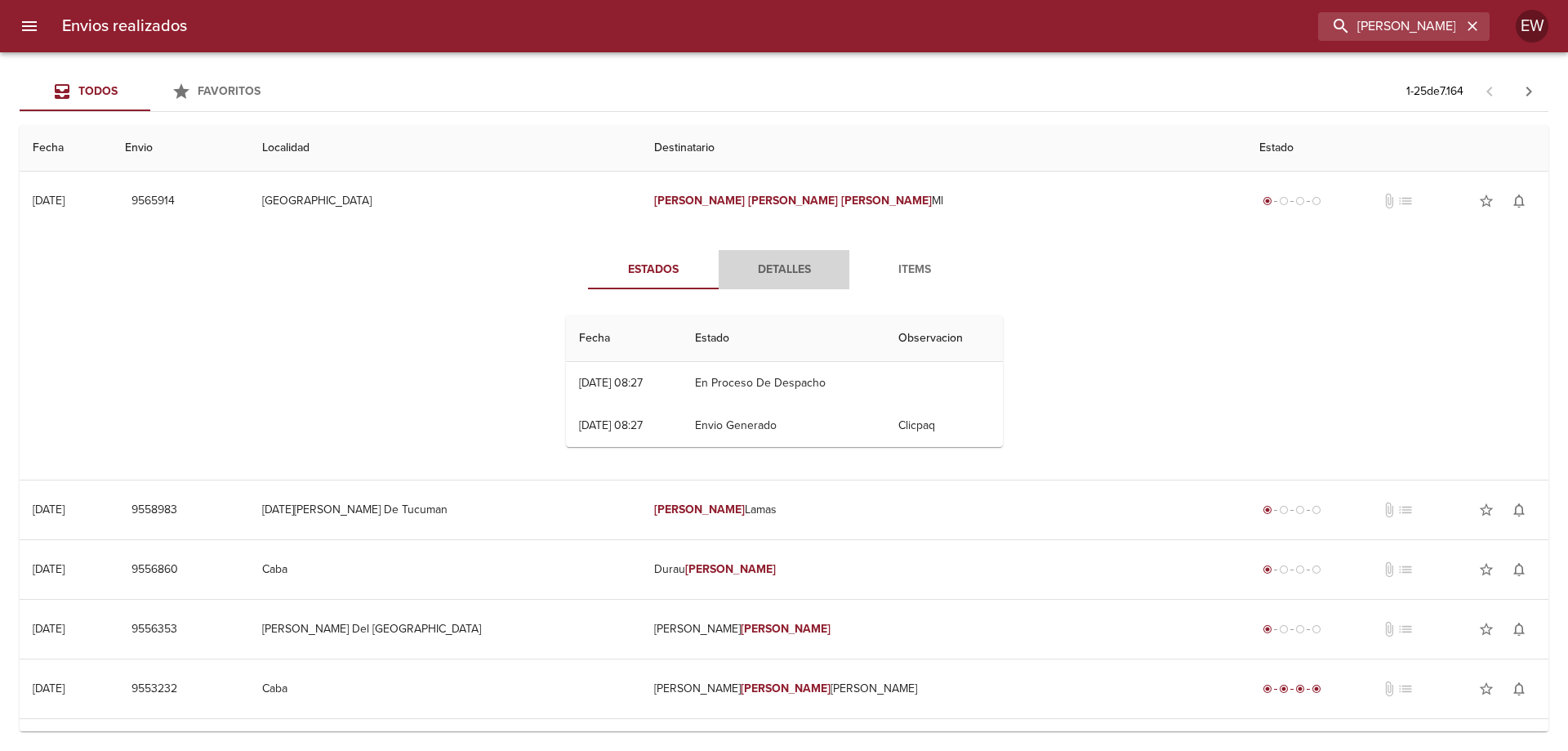
click at [772, 270] on span "Detalles" at bounding box center [784, 270] width 111 height 21
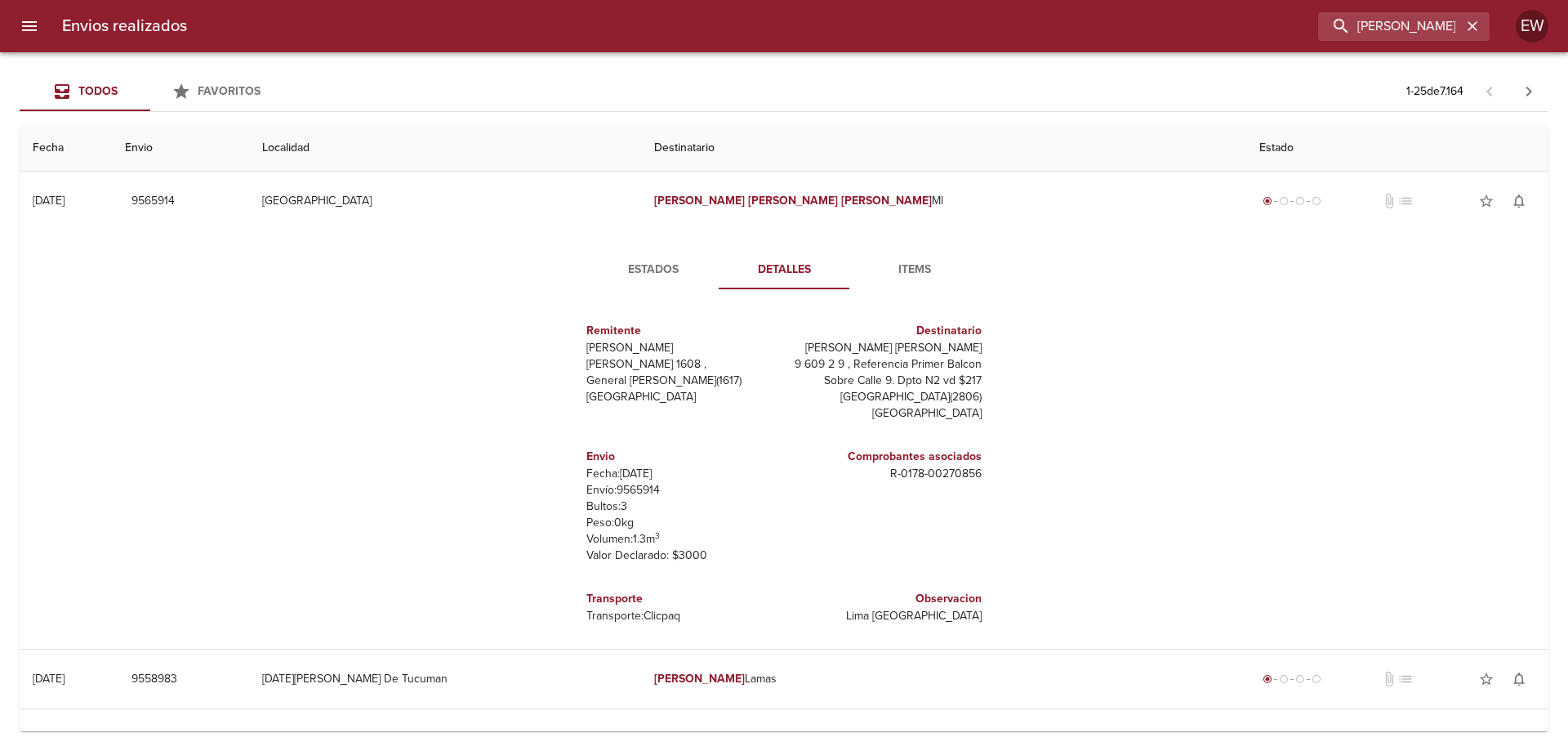
click at [662, 267] on span "Estados" at bounding box center [653, 270] width 111 height 21
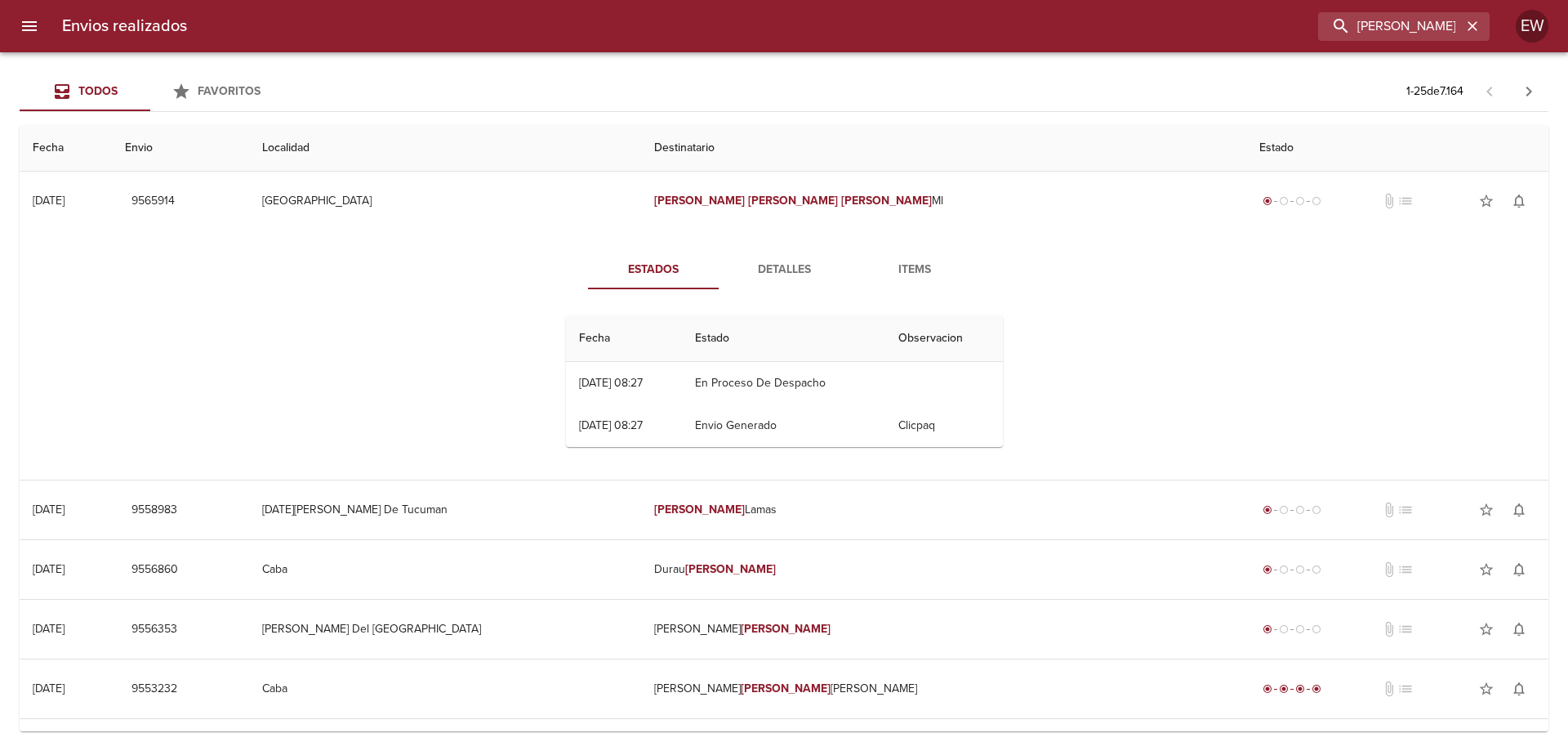
click at [772, 264] on span "Detalles" at bounding box center [784, 270] width 111 height 21
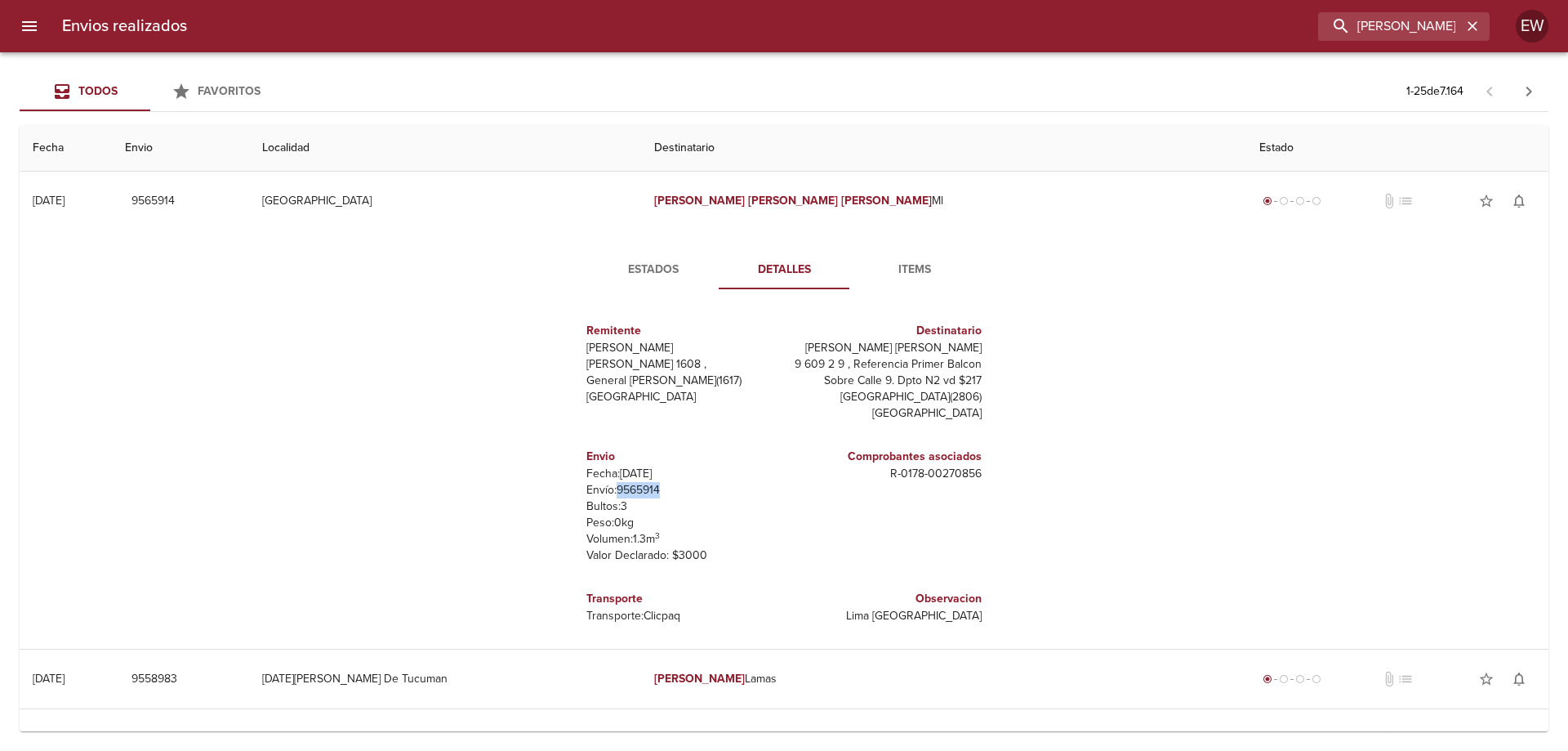
drag, startPoint x: 675, startPoint y: 491, endPoint x: 604, endPoint y: 487, distance: 71.1
click at [604, 487] on p "Envío: 9565914" at bounding box center [681, 489] width 191 height 16
copy p "9565914"
